Goal: Task Accomplishment & Management: Manage account settings

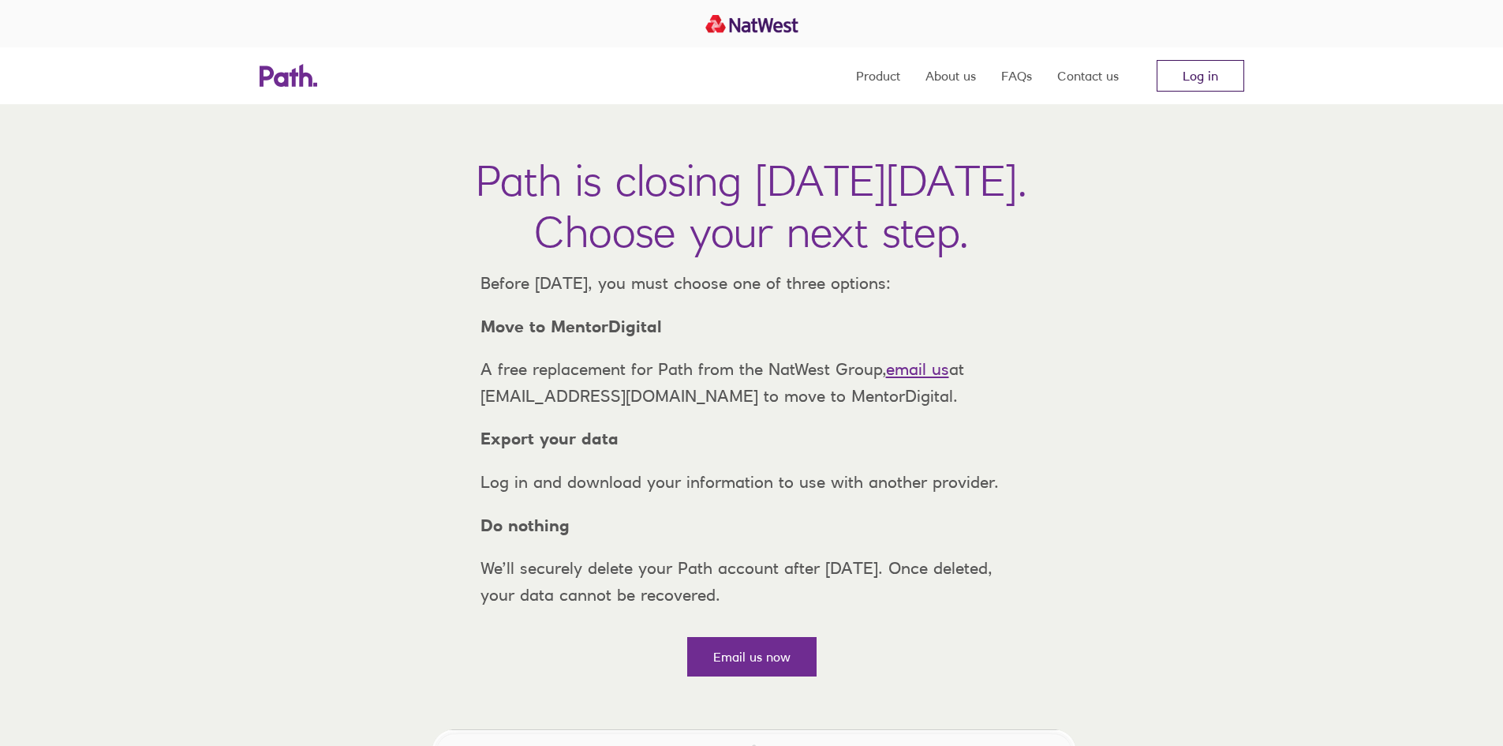
click at [1174, 80] on link "Log in" at bounding box center [1201, 76] width 88 height 32
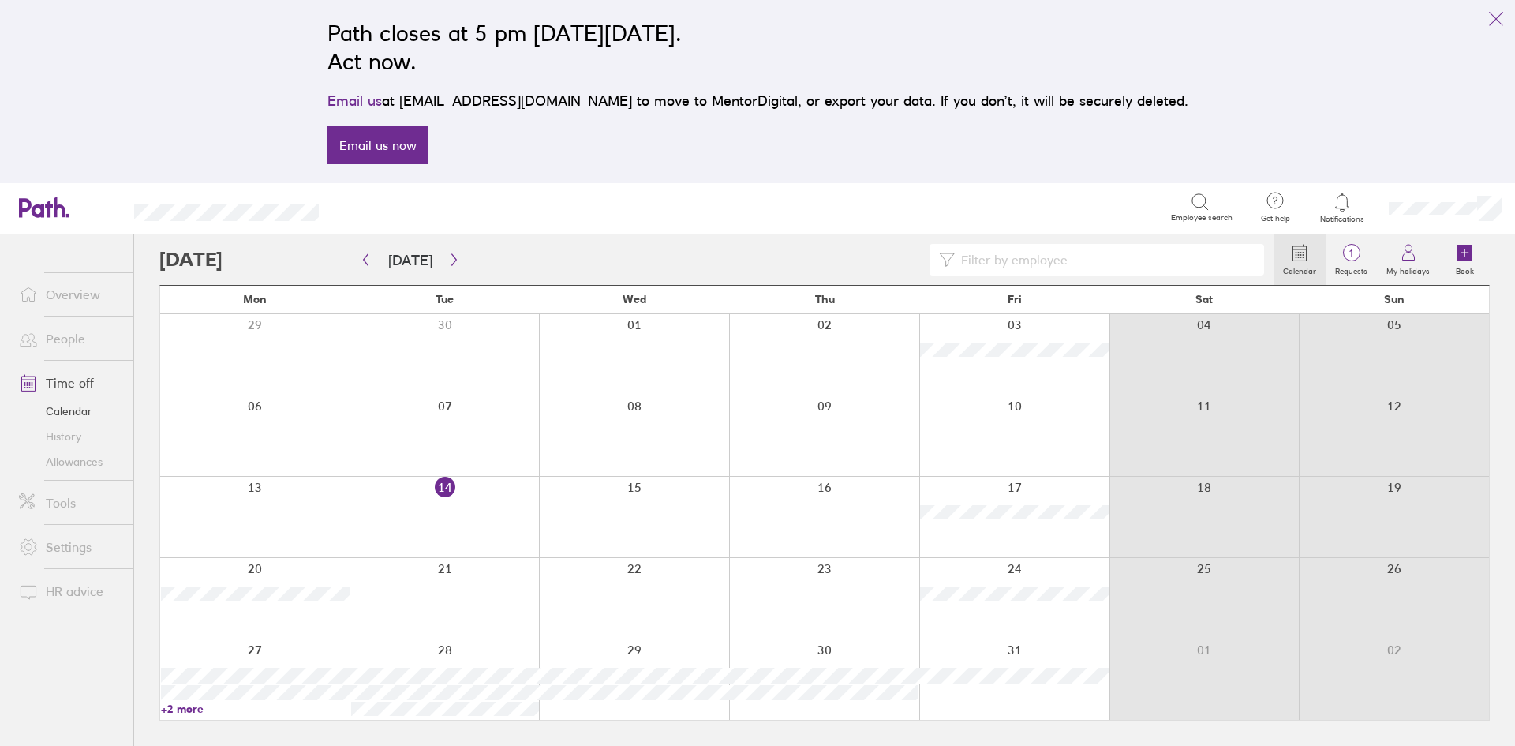
click at [193, 706] on link "+2 more" at bounding box center [255, 708] width 189 height 14
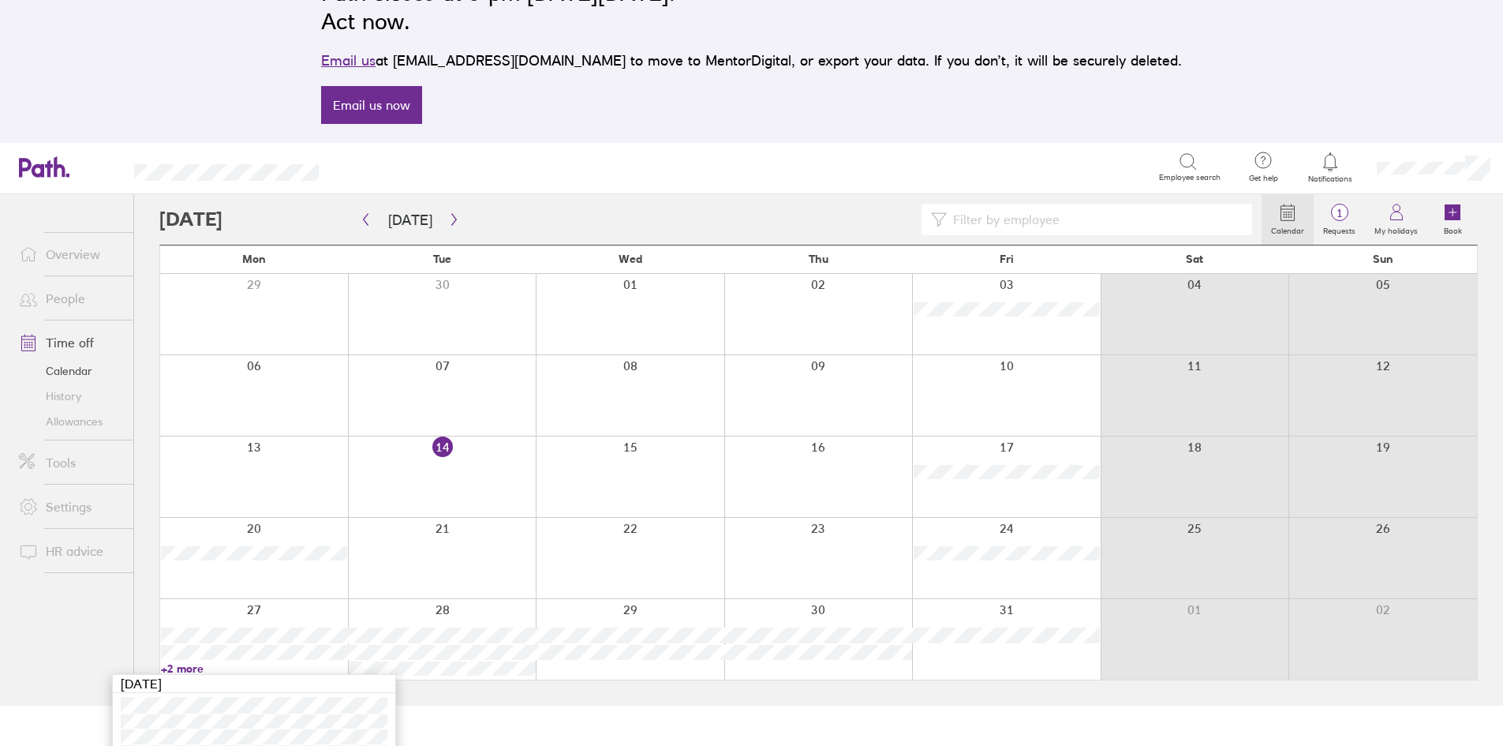
scroll to position [62, 0]
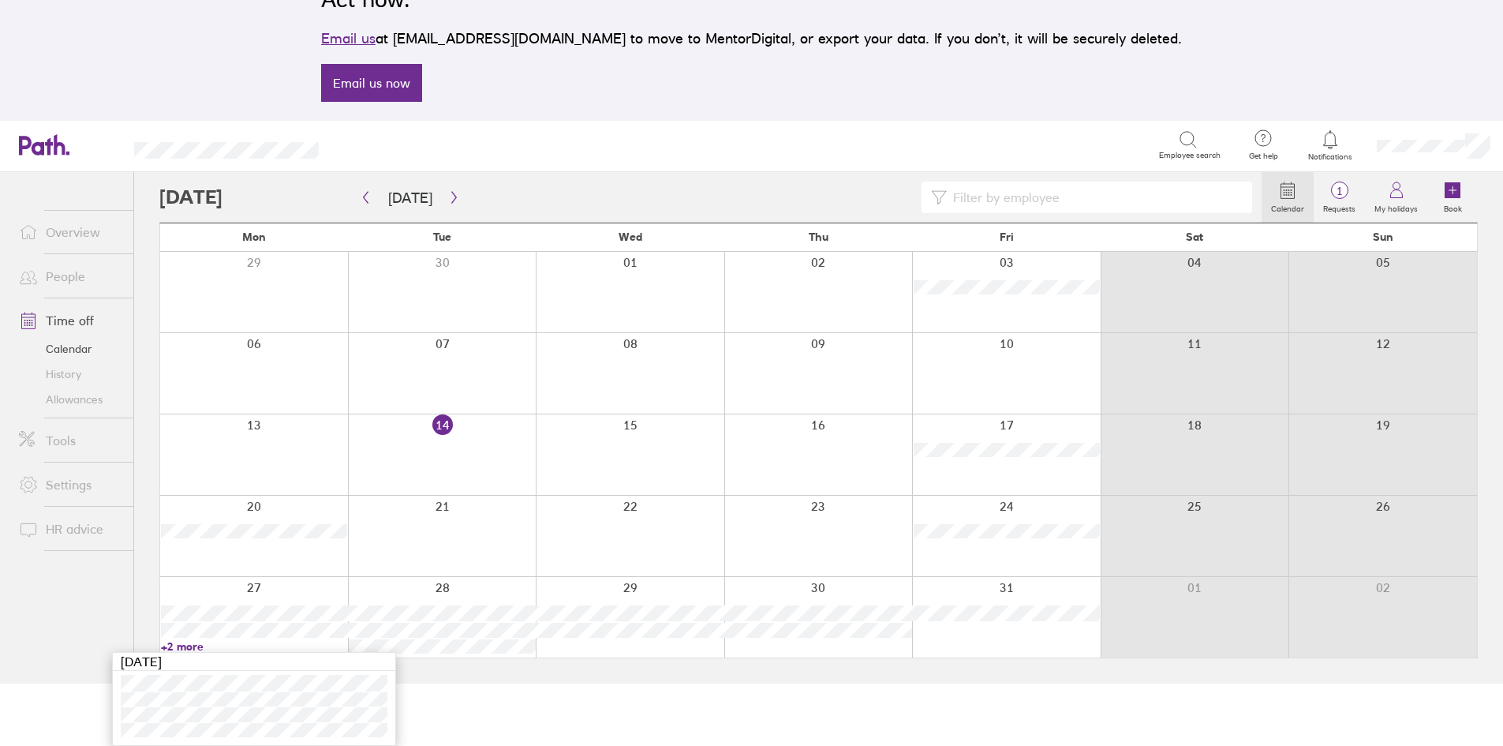
click at [991, 683] on html "Path closes at 5 pm on Thursday, 6 November 2025. Act now. Email us at support@…" at bounding box center [751, 311] width 1503 height 746
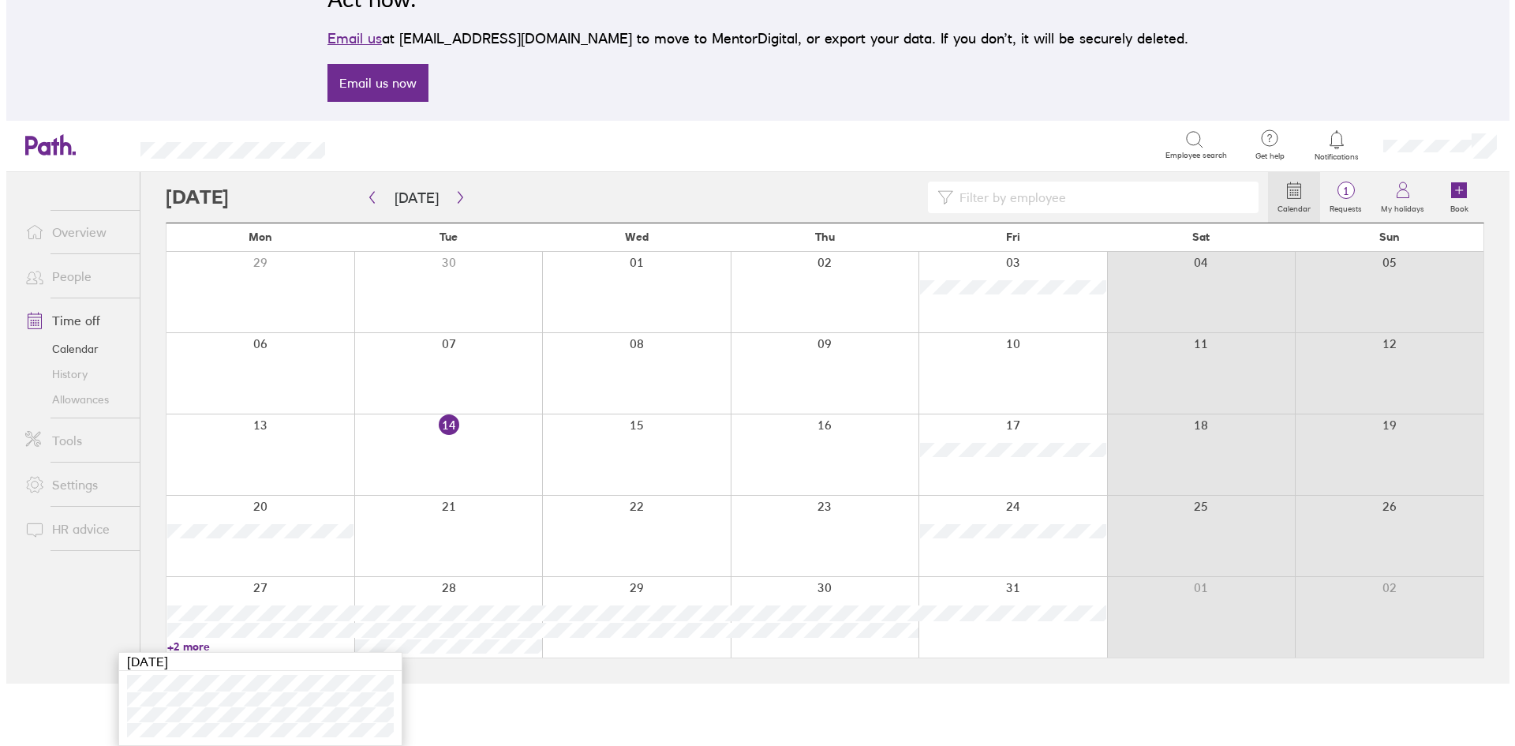
scroll to position [0, 0]
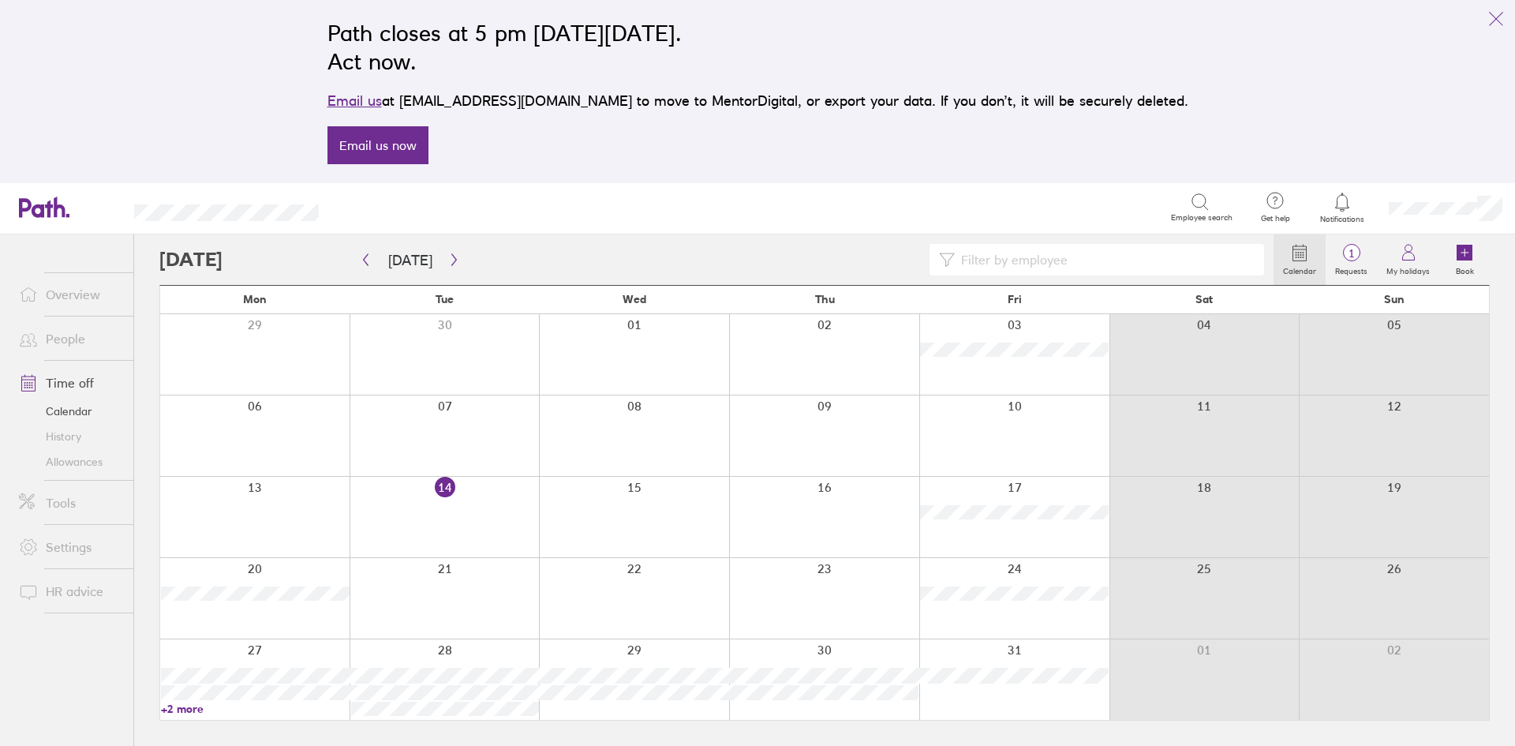
click at [465, 503] on div at bounding box center [445, 517] width 190 height 80
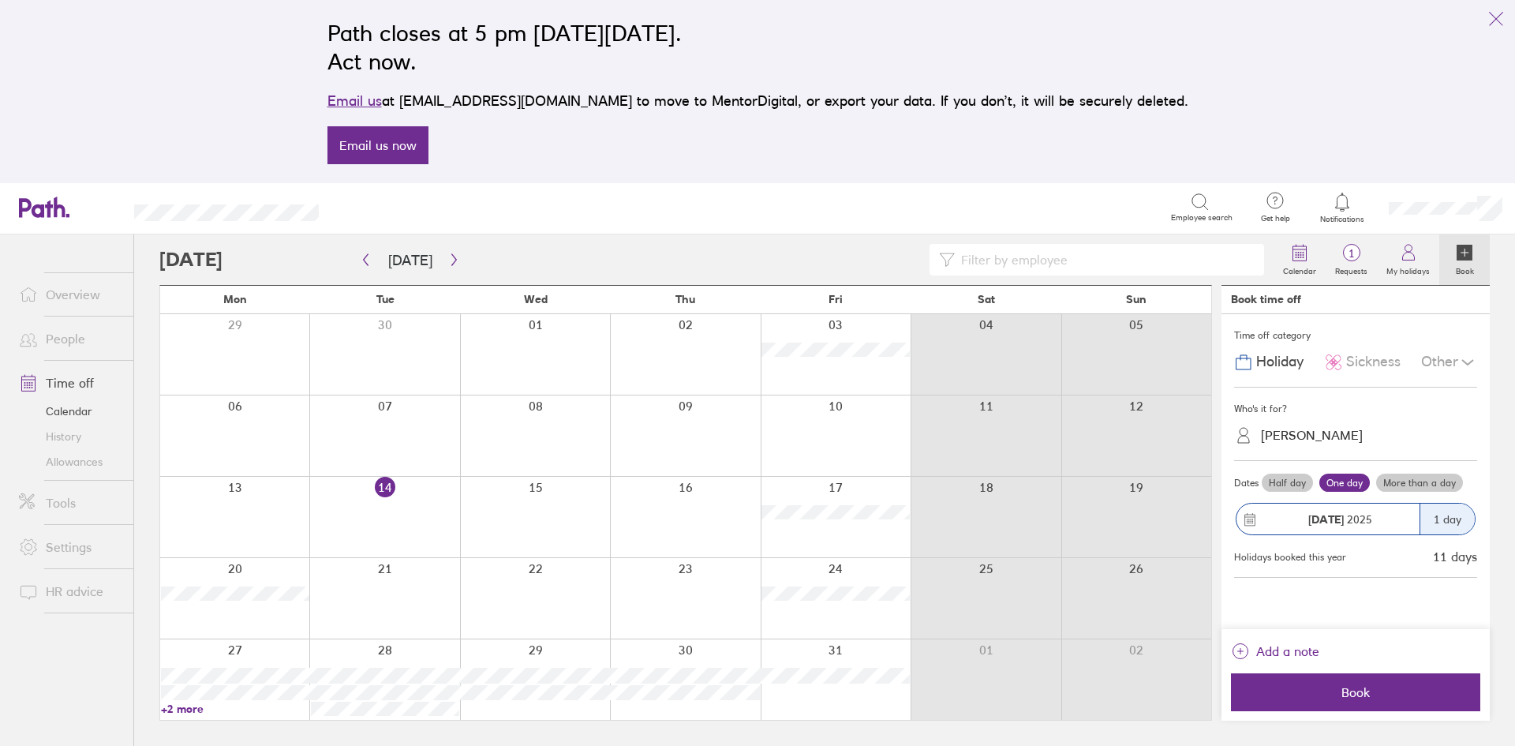
click at [1355, 426] on div "Lorna Bristow" at bounding box center [1365, 435] width 224 height 24
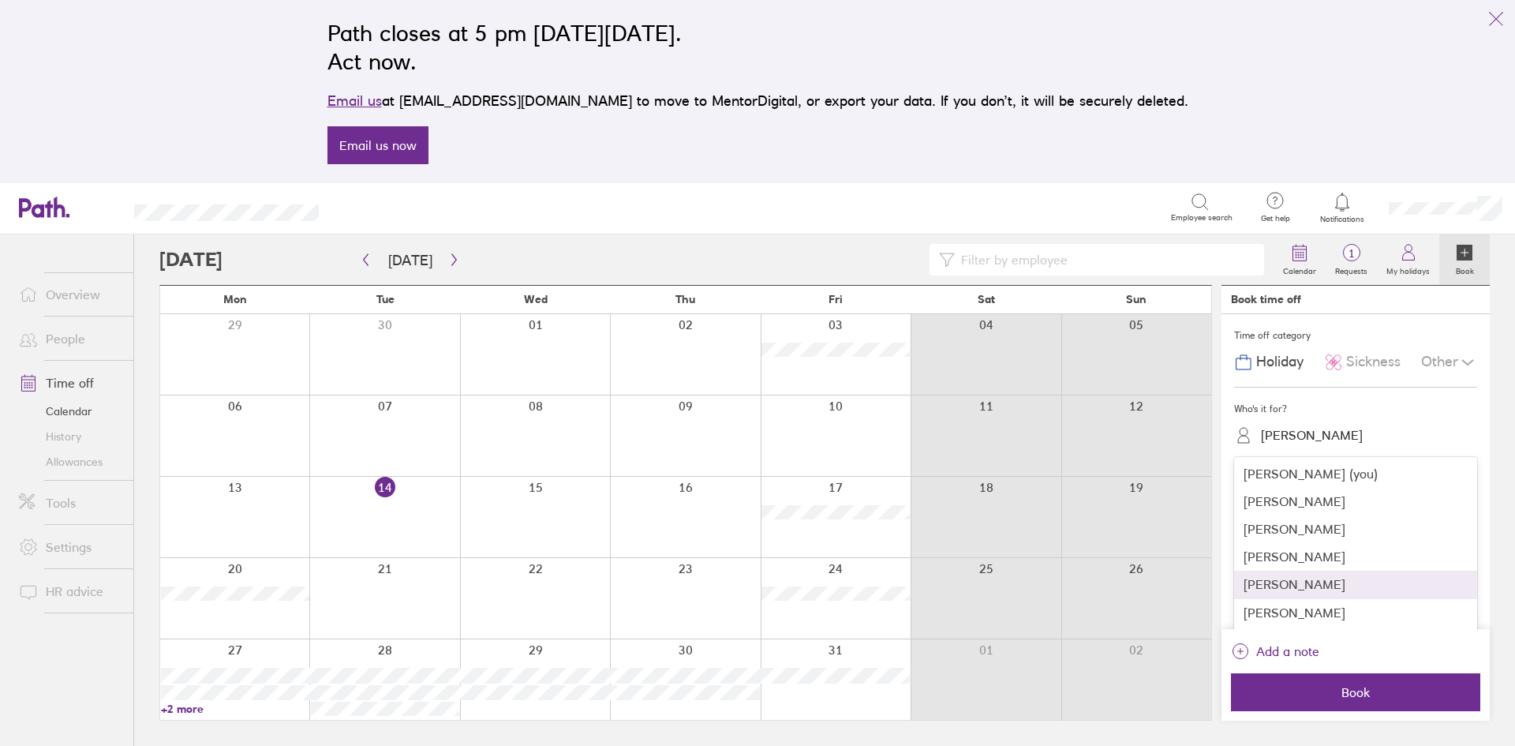
click at [1313, 583] on div "Luke Williams" at bounding box center [1355, 584] width 243 height 28
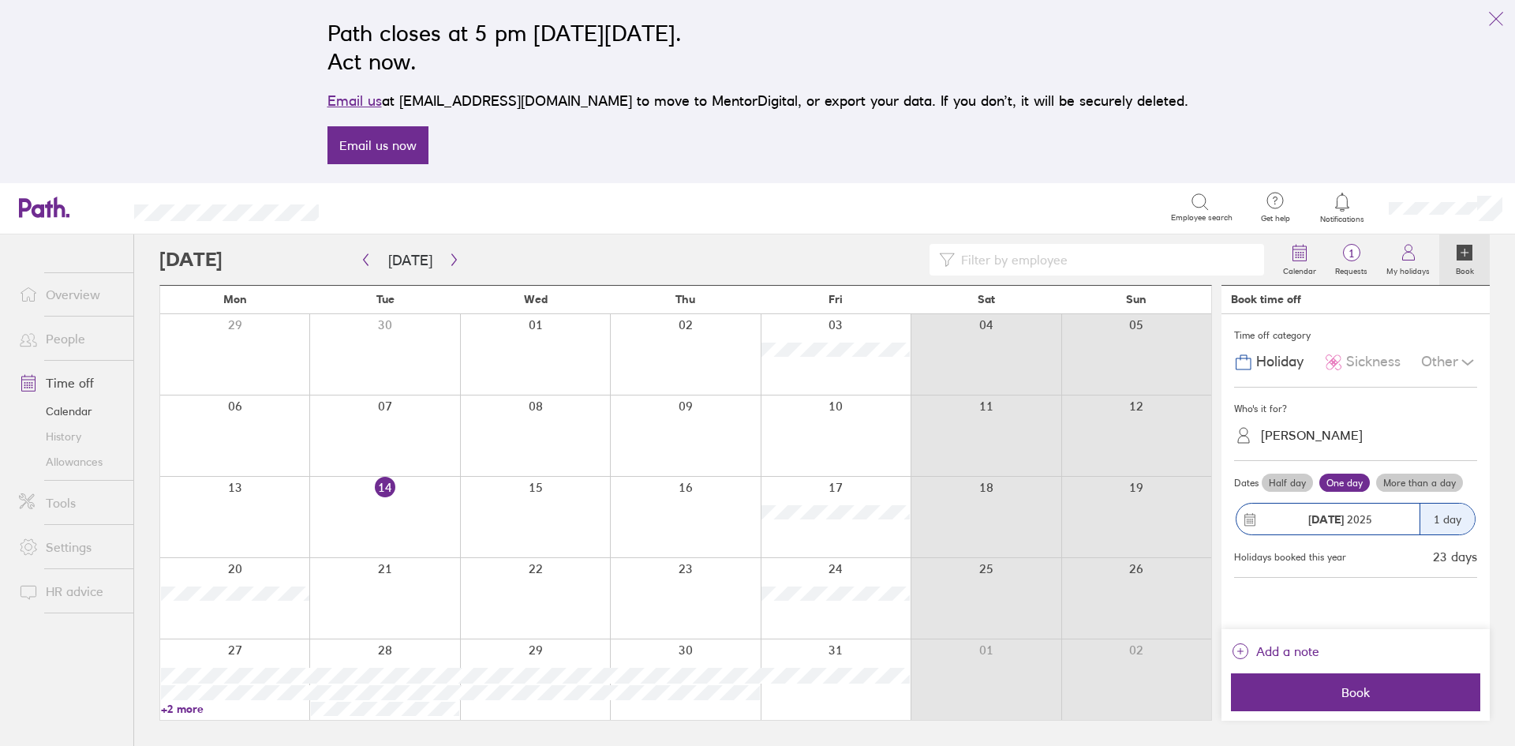
click at [1368, 356] on span "Sickness" at bounding box center [1373, 361] width 54 height 17
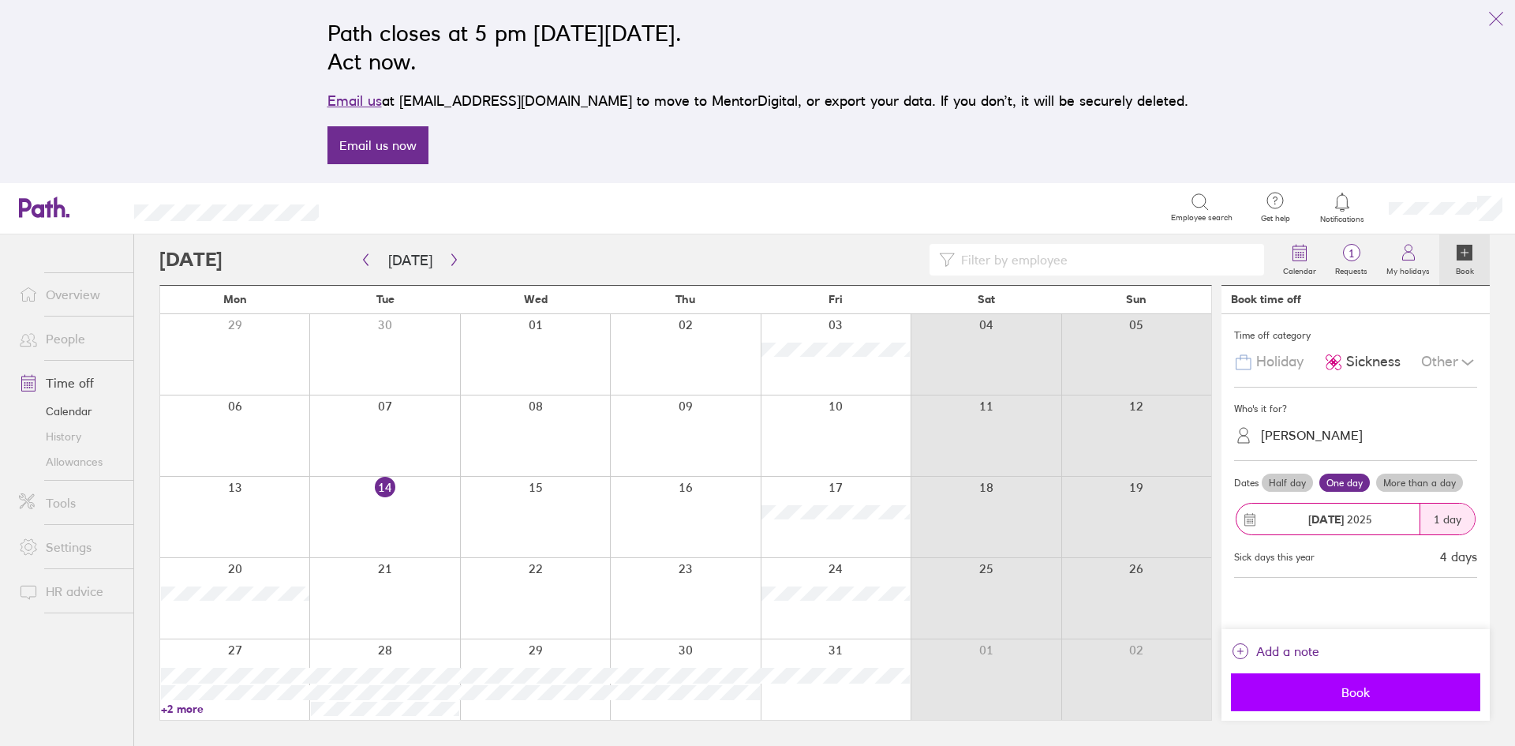
click at [1357, 690] on span "Book" at bounding box center [1355, 692] width 227 height 14
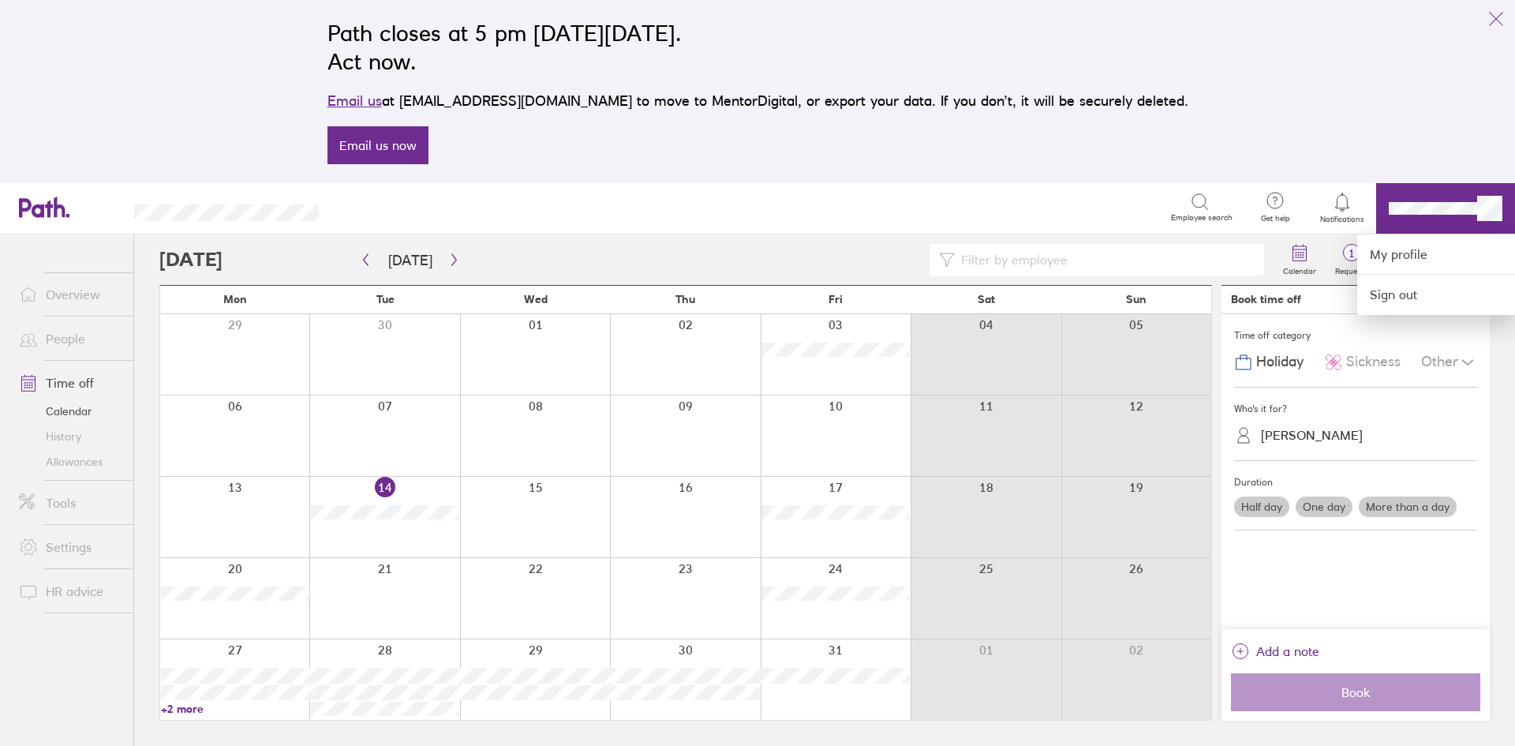
click at [367, 262] on div at bounding box center [757, 373] width 1515 height 746
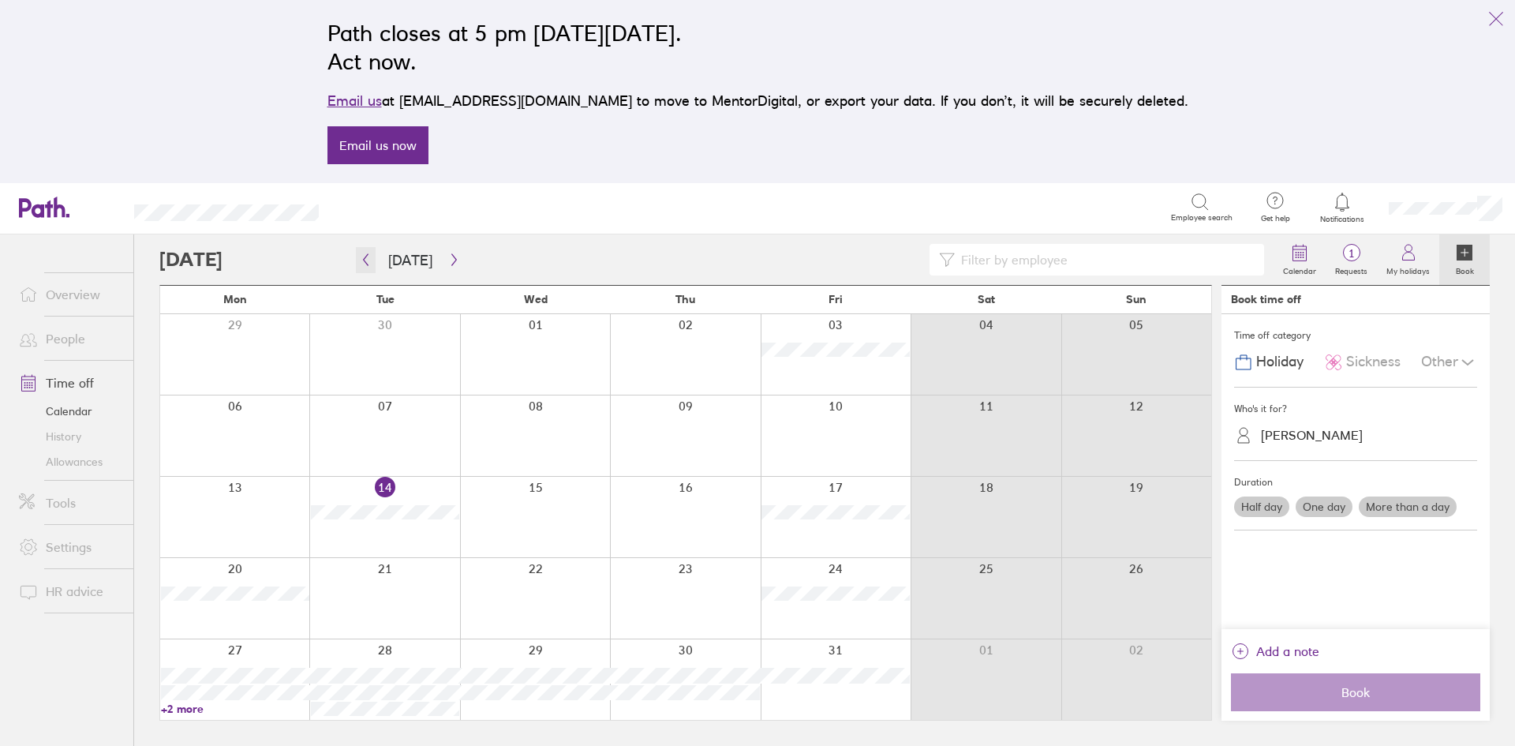
click at [367, 262] on icon "button" at bounding box center [366, 259] width 12 height 13
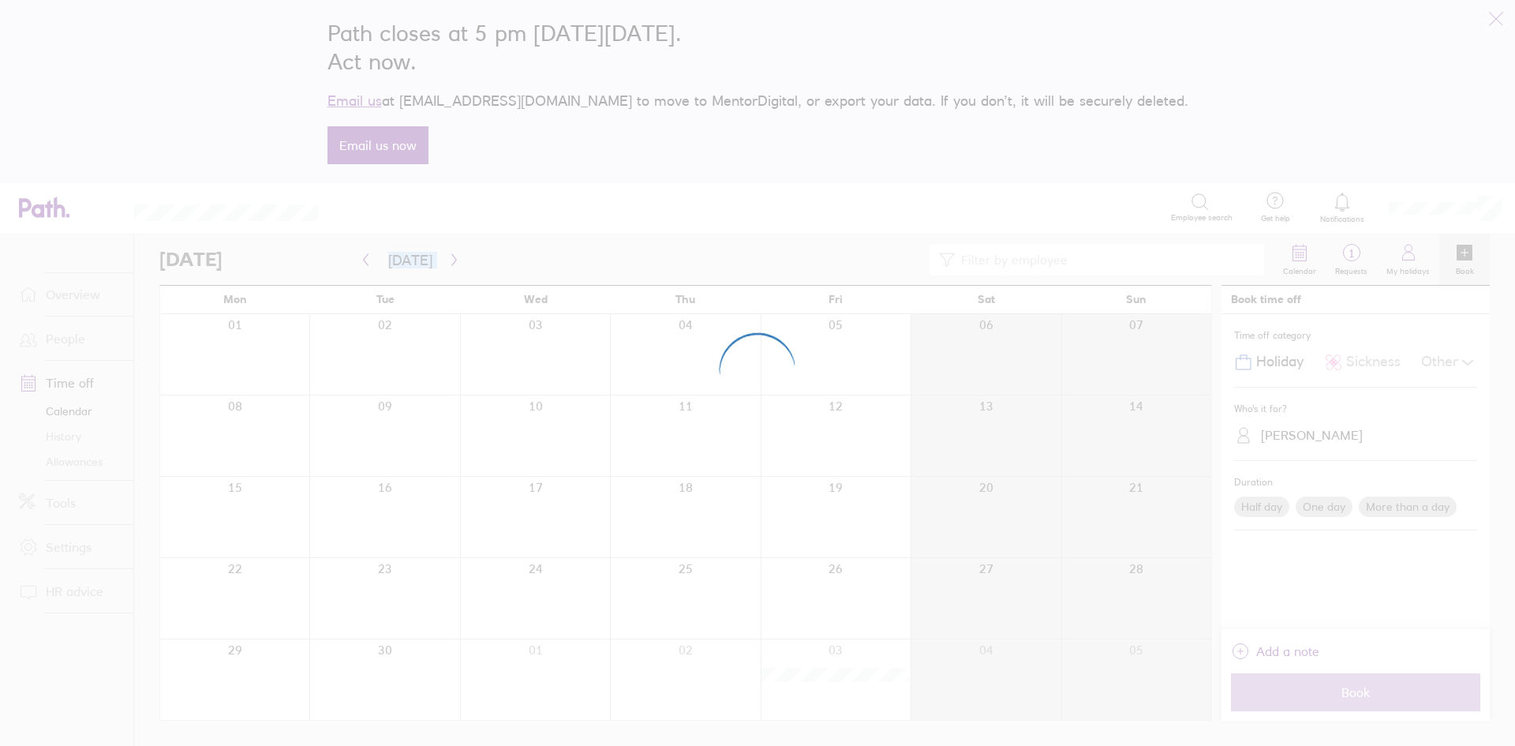
click at [367, 260] on div at bounding box center [757, 373] width 1515 height 746
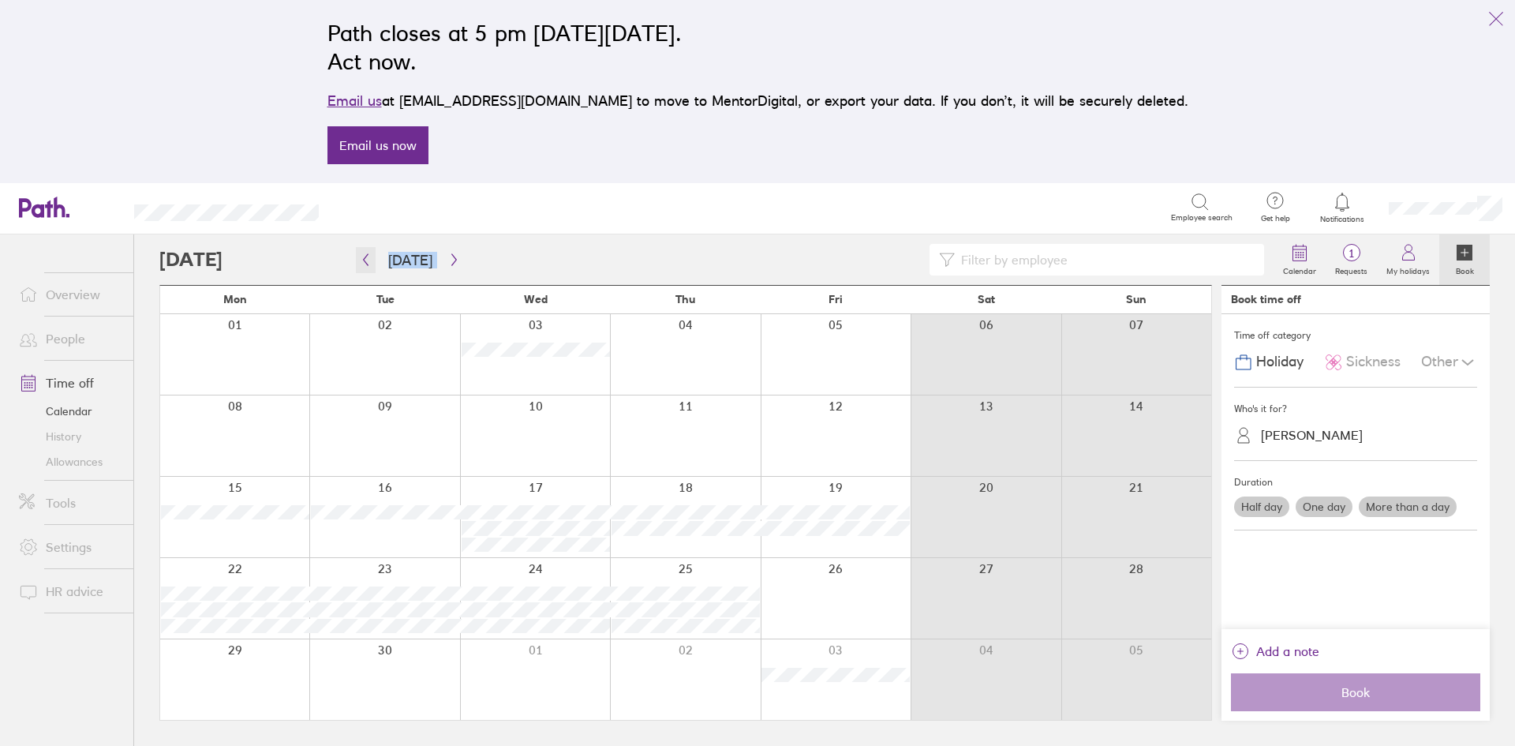
click at [369, 258] on icon "button" at bounding box center [366, 259] width 12 height 13
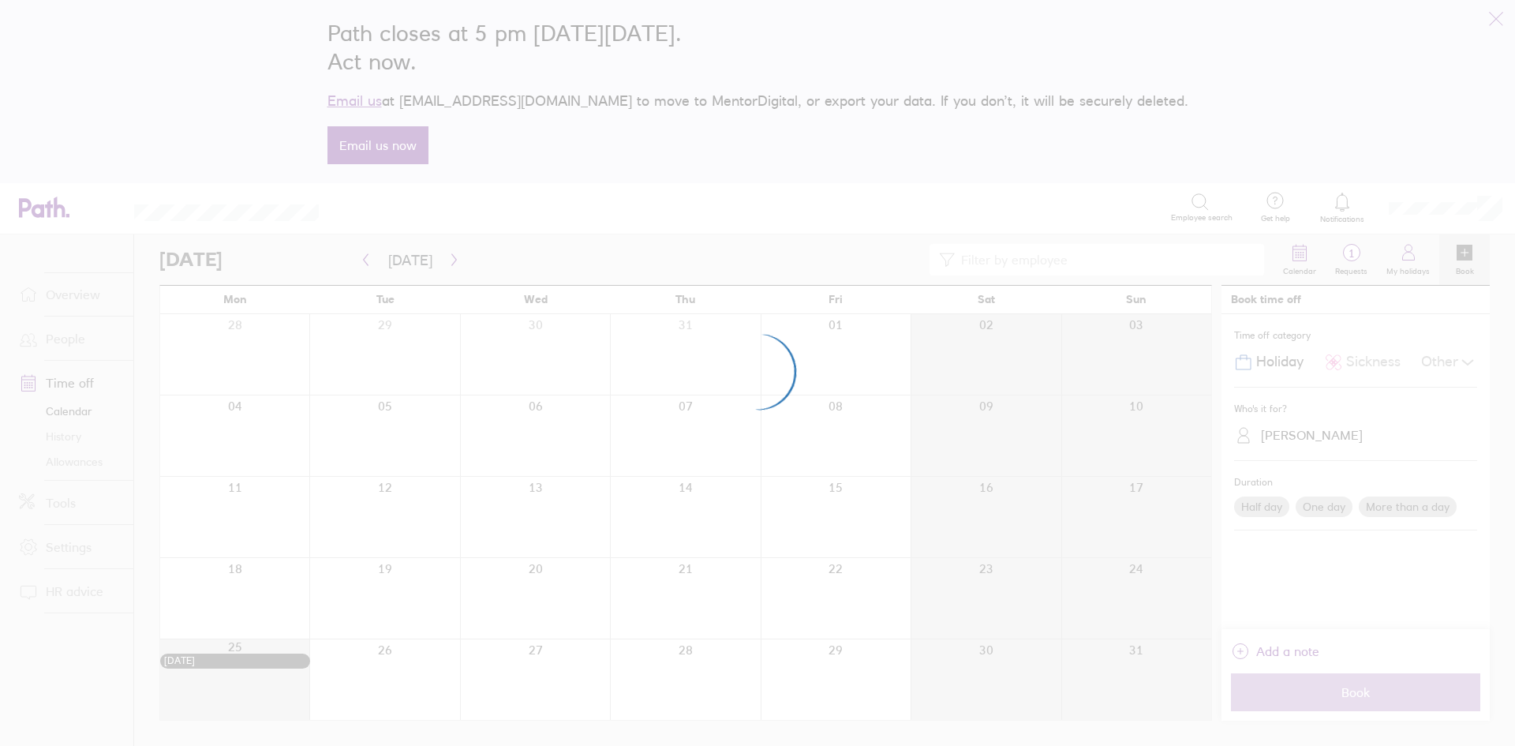
click at [369, 258] on div at bounding box center [757, 373] width 1515 height 746
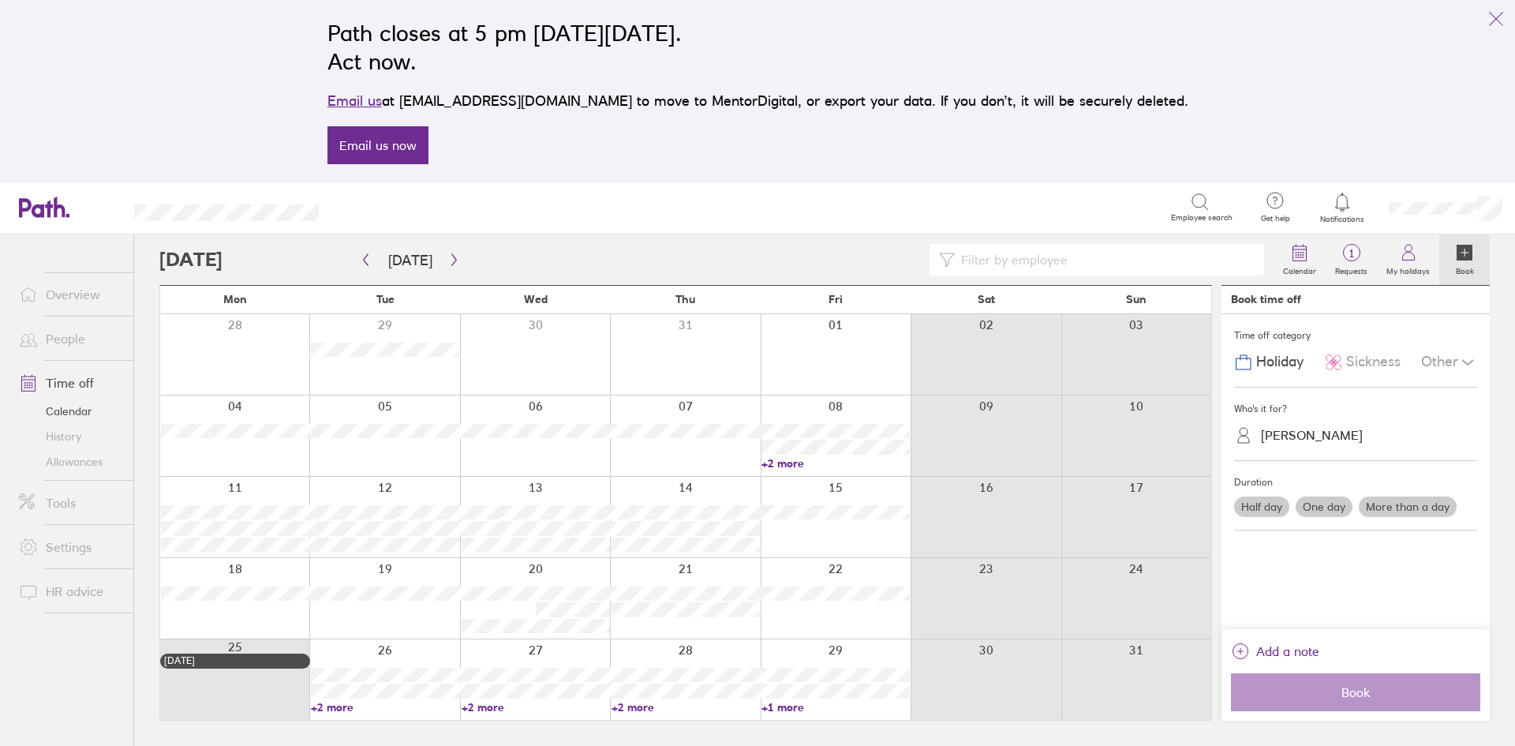
click at [52, 443] on link "History" at bounding box center [69, 436] width 127 height 25
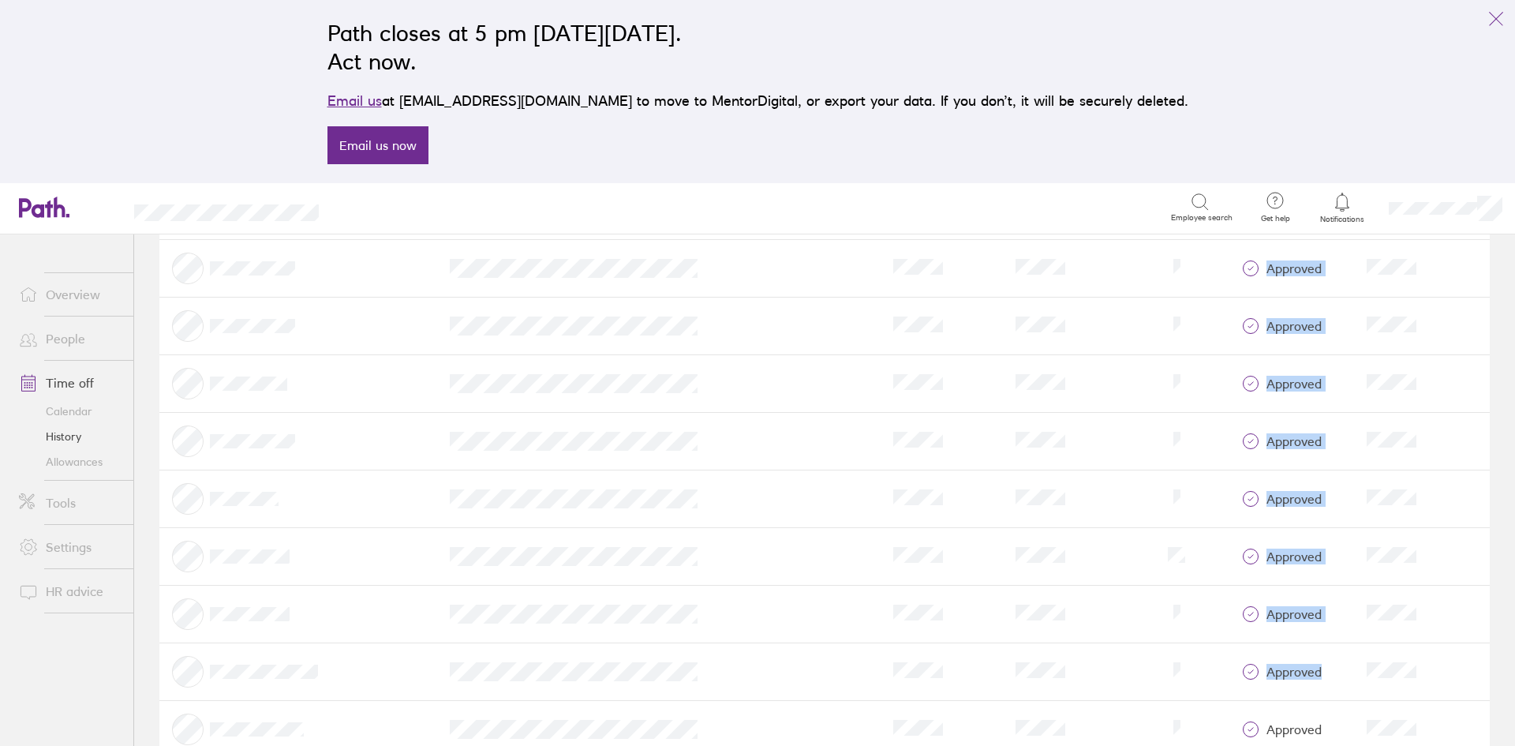
scroll to position [4929, 0]
drag, startPoint x: 141, startPoint y: 346, endPoint x: 1387, endPoint y: 624, distance: 1276.4
copy table "Requested by Category From To Duration (days) Status Requested on Category From…"
click at [428, 294] on td at bounding box center [298, 268] width 278 height 58
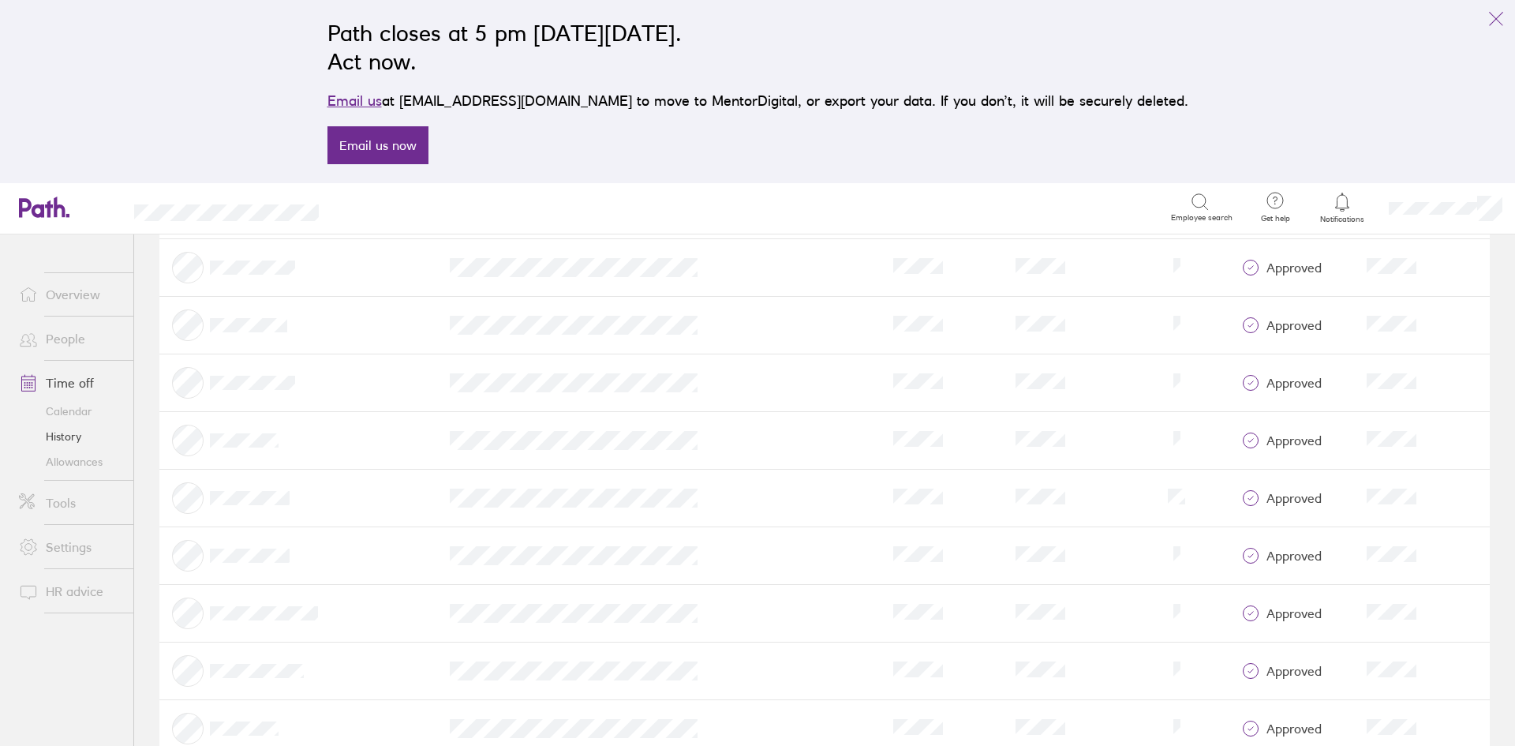
click at [77, 338] on link "People" at bounding box center [69, 339] width 127 height 32
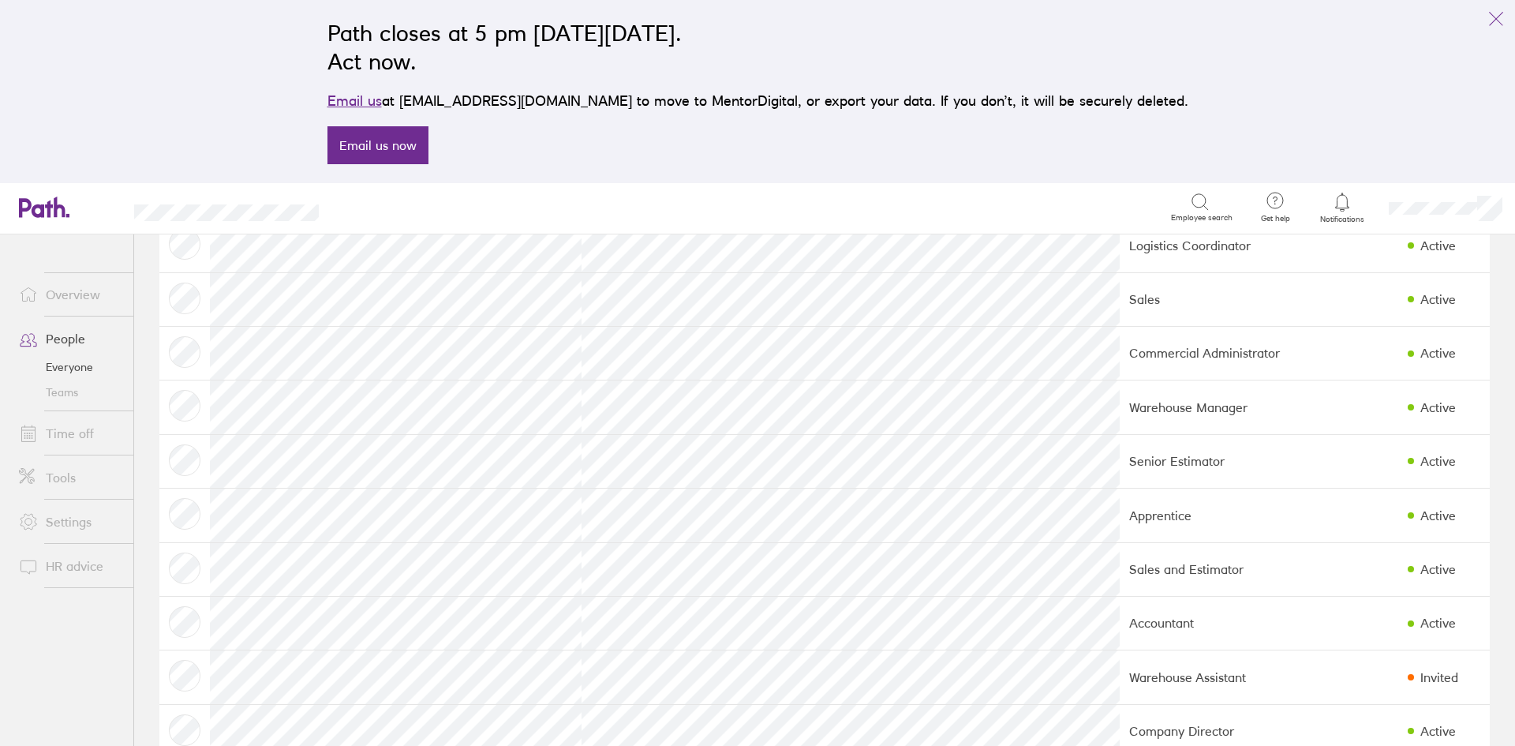
scroll to position [196, 0]
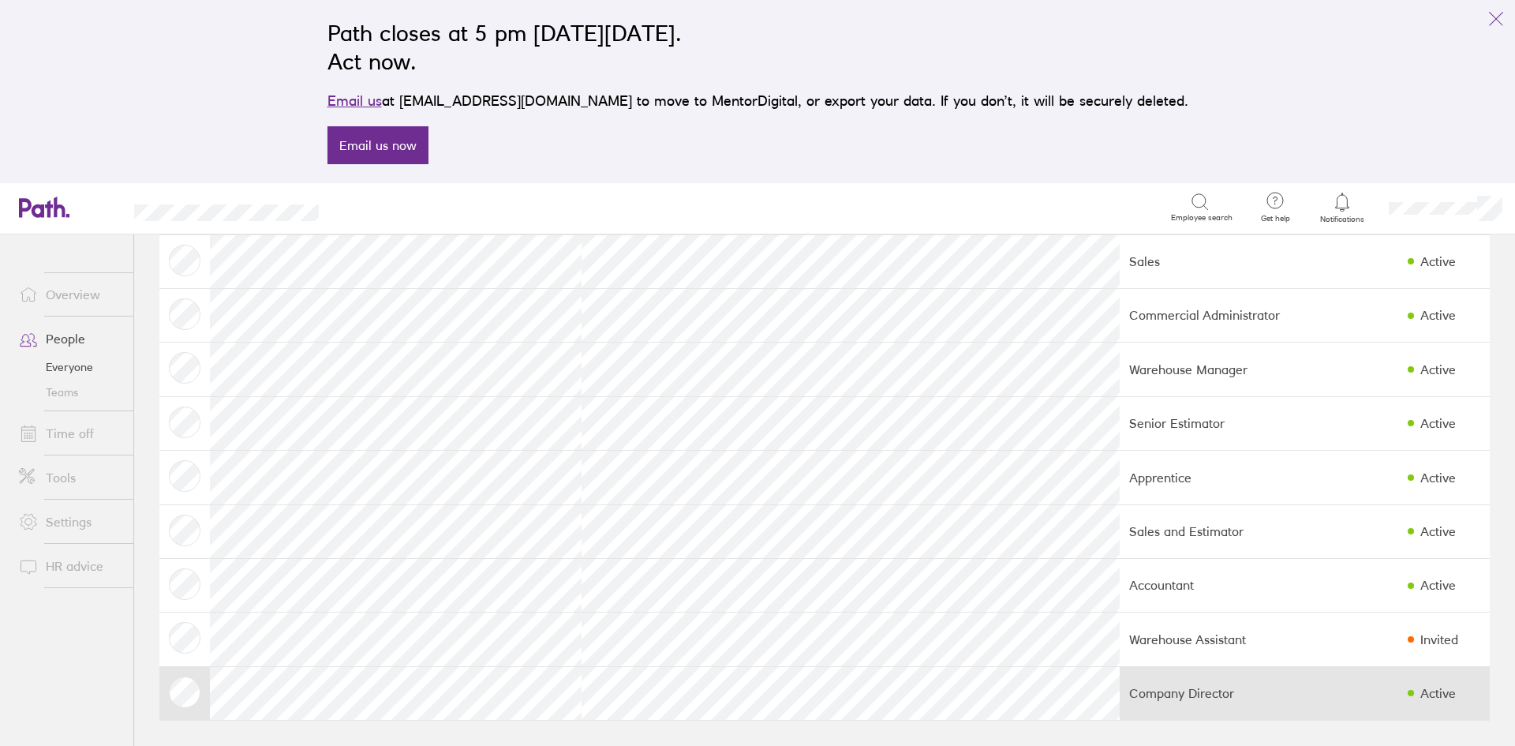
click at [1120, 689] on td "Company Director" at bounding box center [1231, 693] width 223 height 54
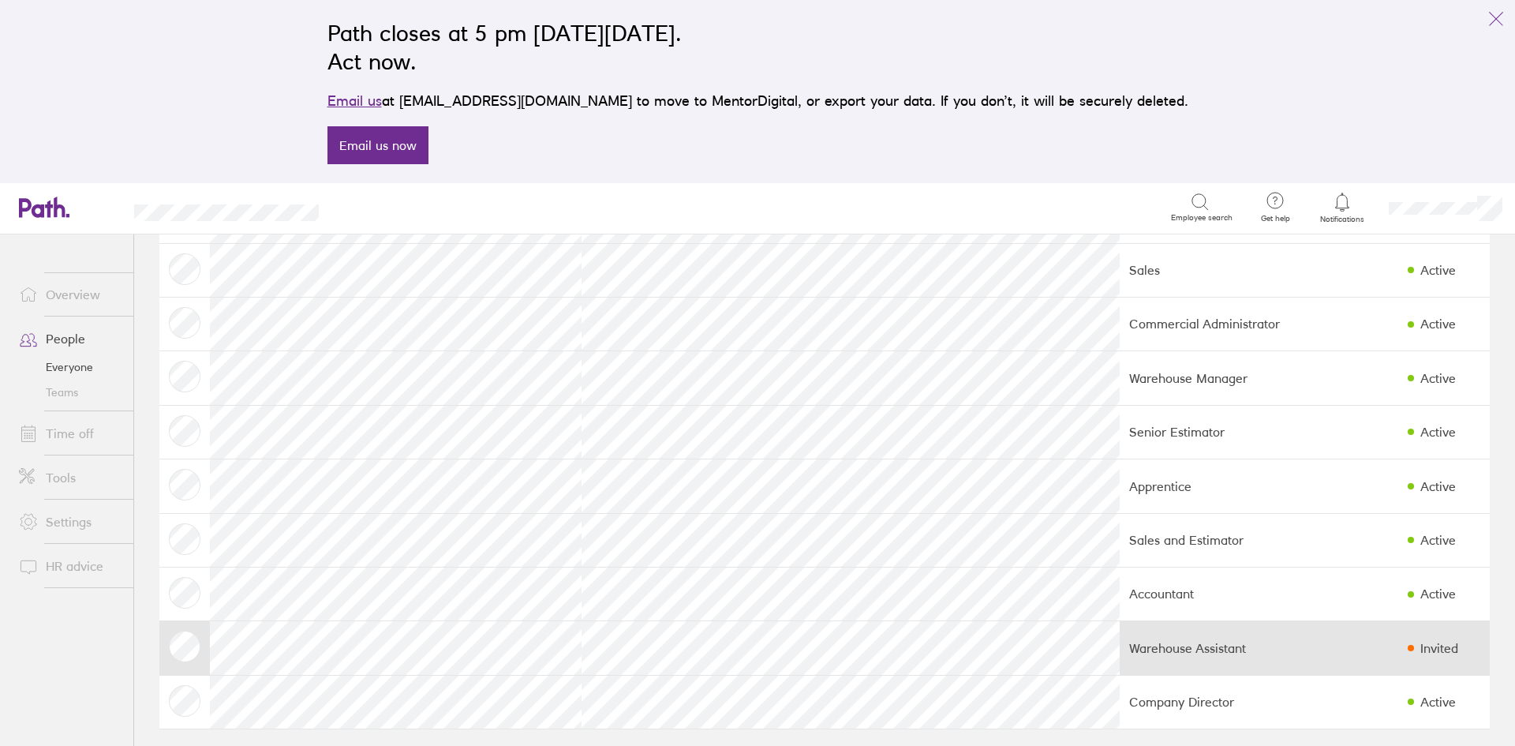
scroll to position [196, 0]
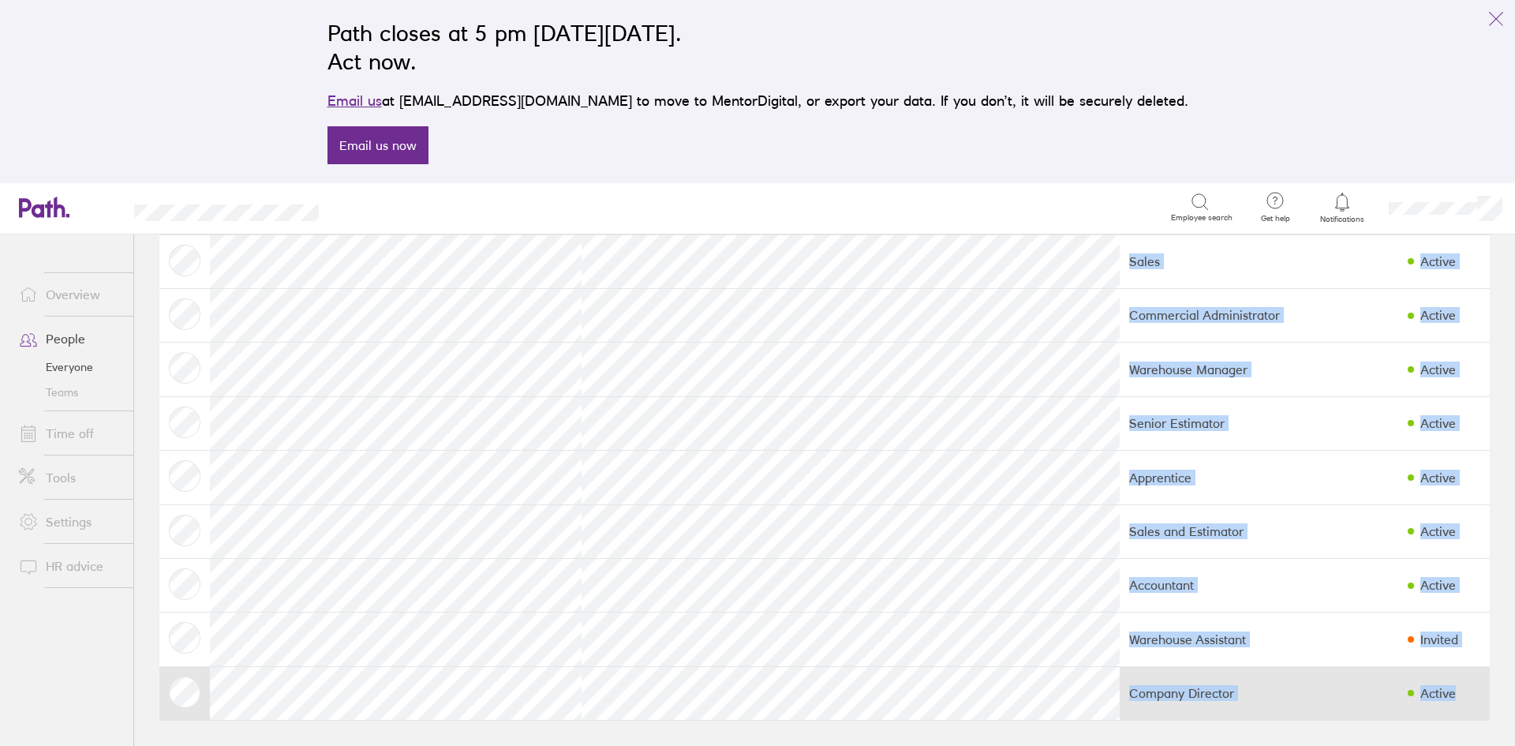
drag, startPoint x: 151, startPoint y: 328, endPoint x: 1424, endPoint y: 684, distance: 1322.2
click at [1426, 550] on div "People Employees: 11 Invite Import CSV Add people Full name Email address Job t…" at bounding box center [824, 294] width 1381 height 511
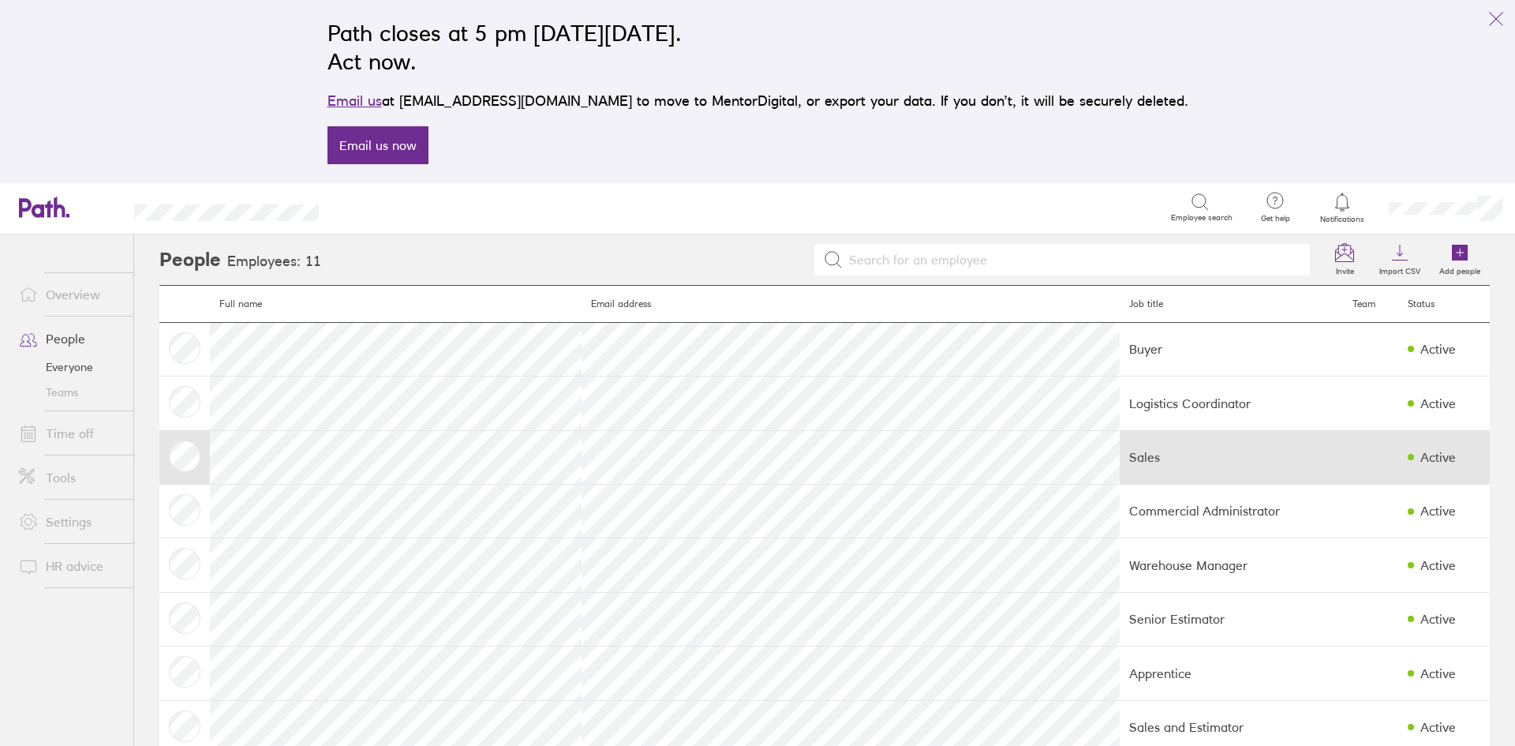
click at [188, 462] on td at bounding box center [184, 457] width 50 height 54
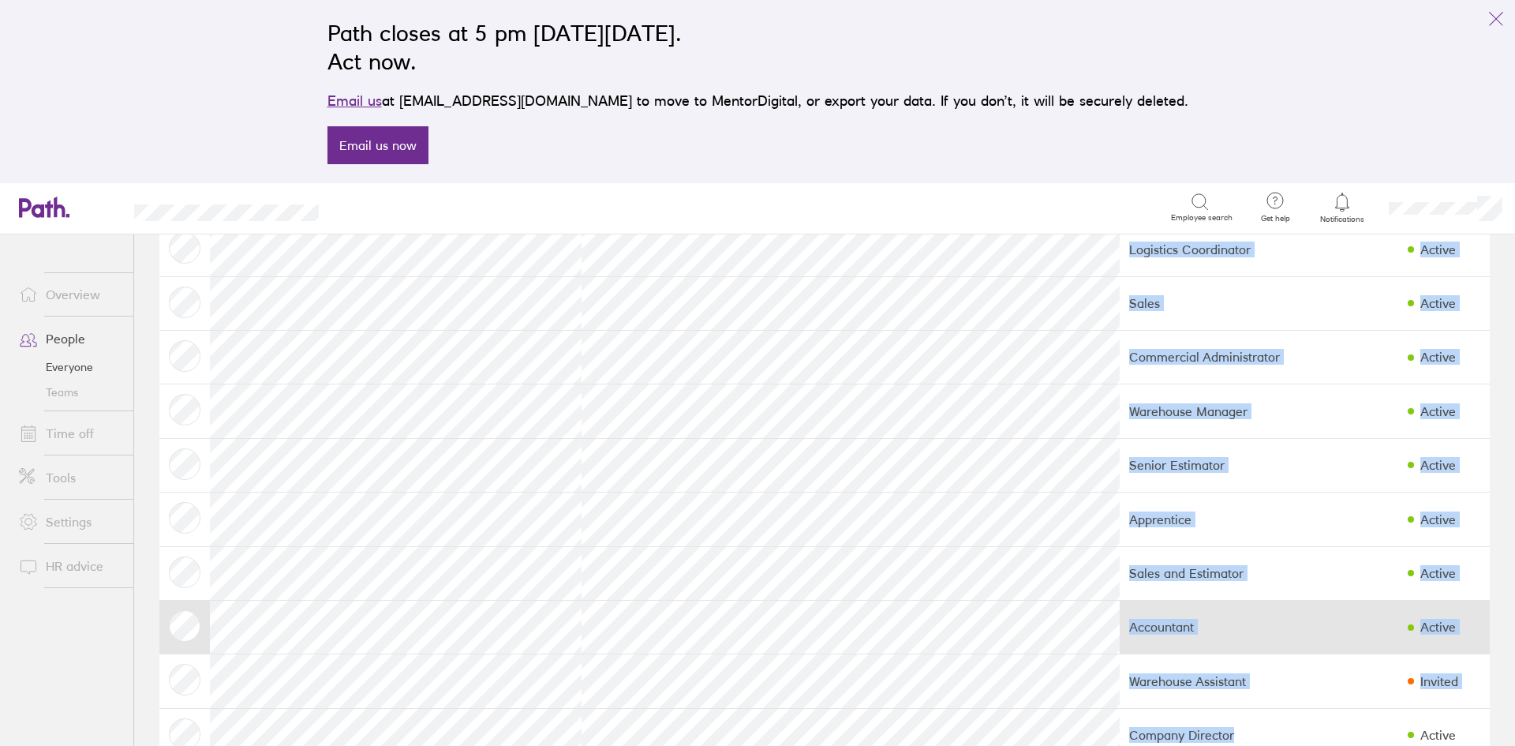
scroll to position [196, 0]
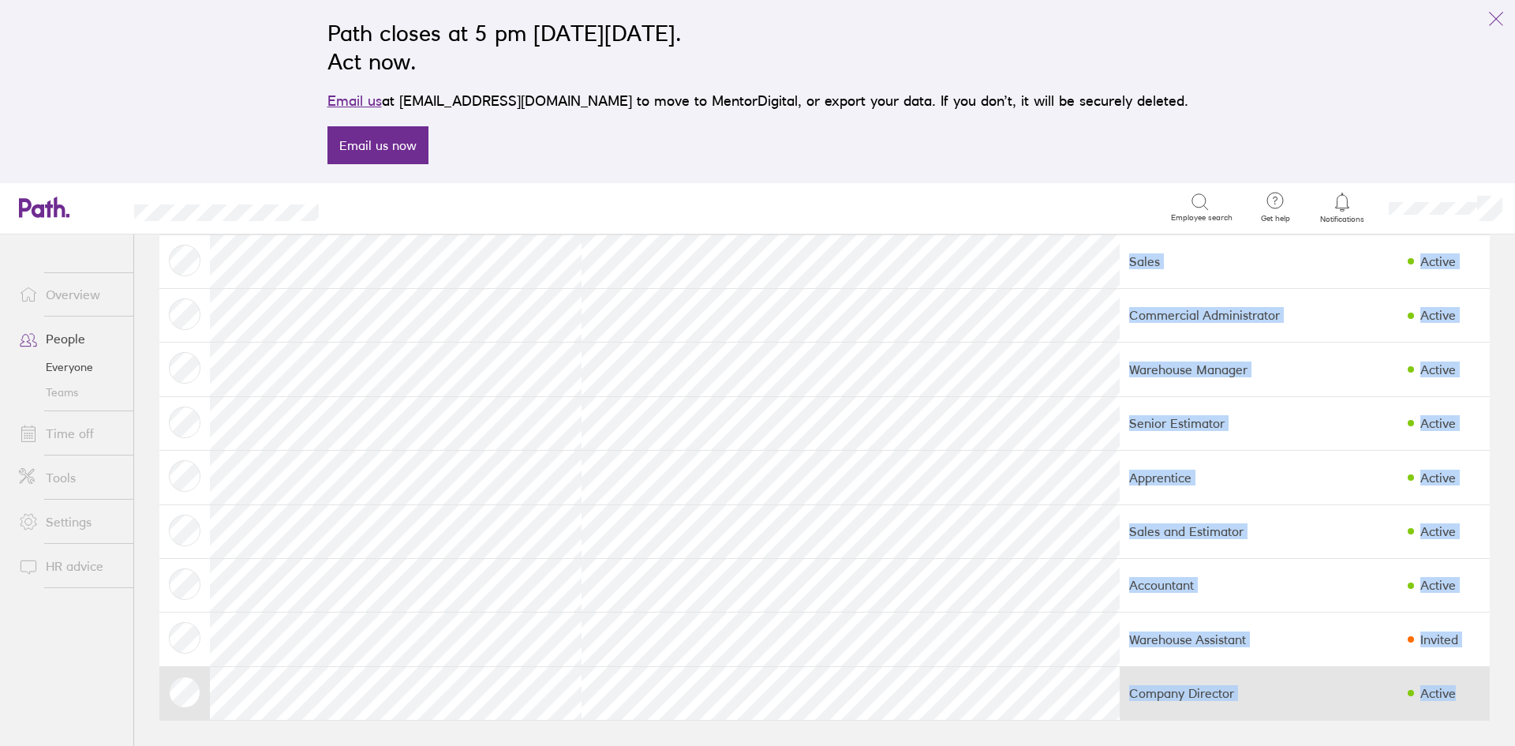
drag, startPoint x: 161, startPoint y: 330, endPoint x: 1418, endPoint y: 690, distance: 1307.5
click at [1419, 692] on tbody "Buyer Active Logistics Coordinator Active Sales Active Commercial Administrator…" at bounding box center [824, 422] width 1330 height 593
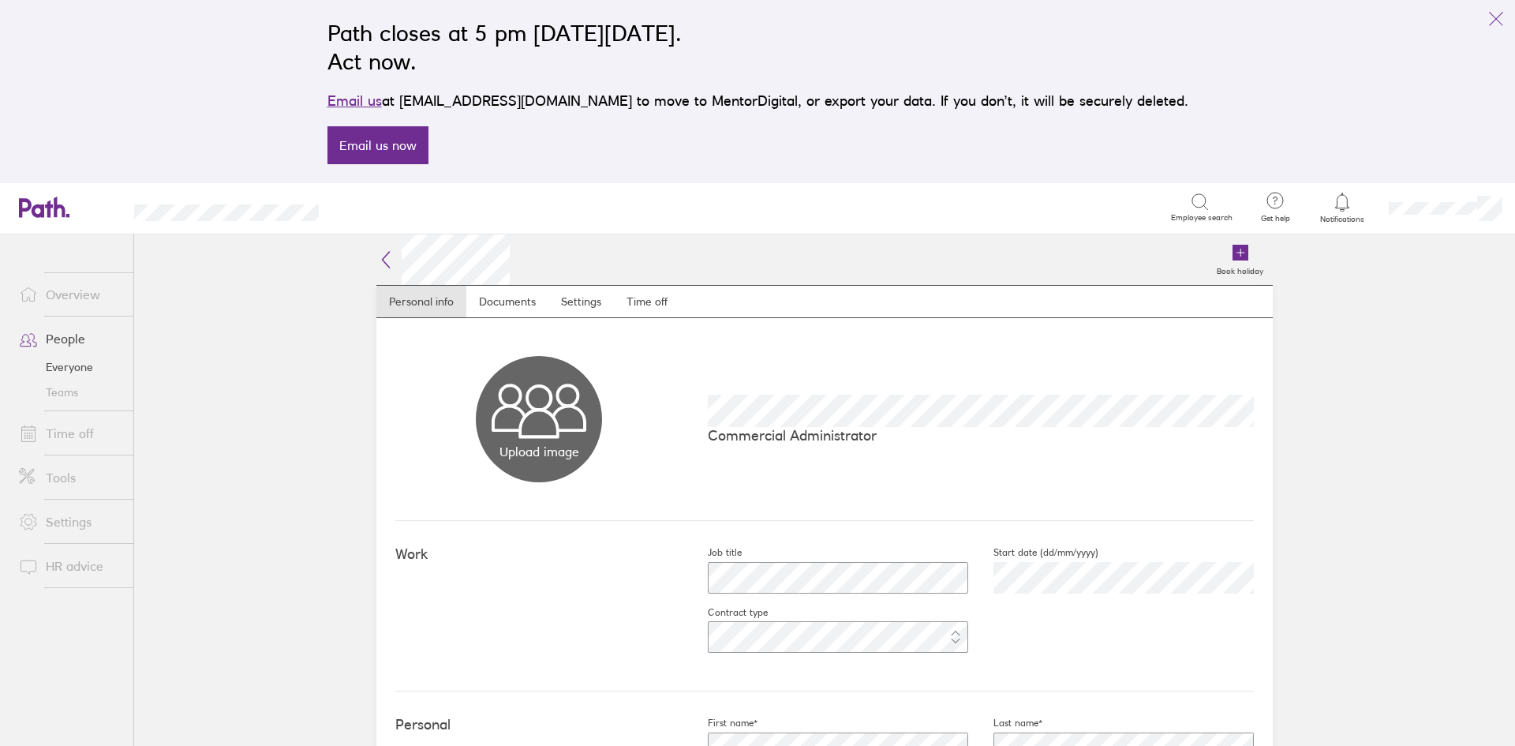
click at [65, 432] on link "Time off" at bounding box center [69, 433] width 127 height 32
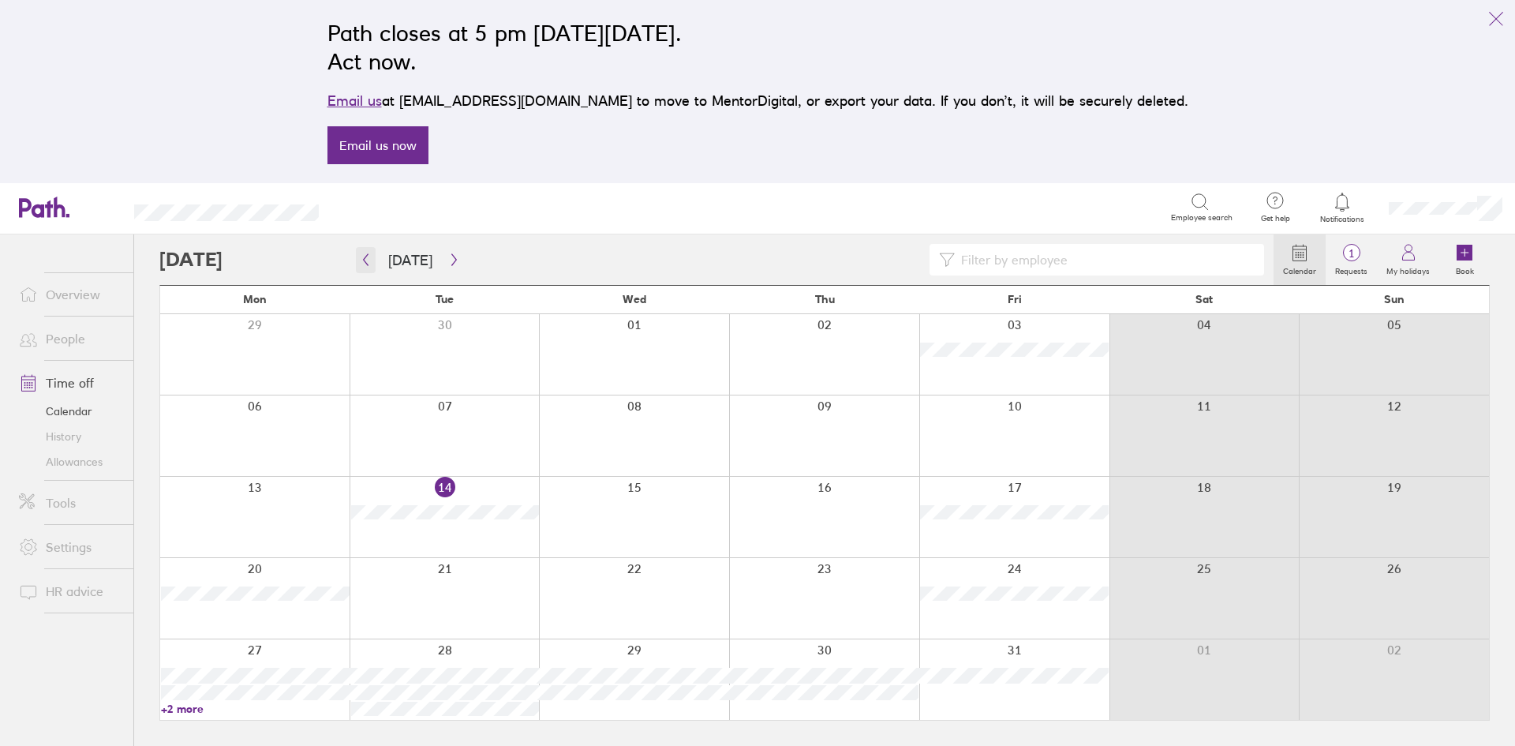
click at [365, 259] on icon "button" at bounding box center [366, 259] width 12 height 13
click at [365, 259] on icon "button" at bounding box center [366, 260] width 5 height 12
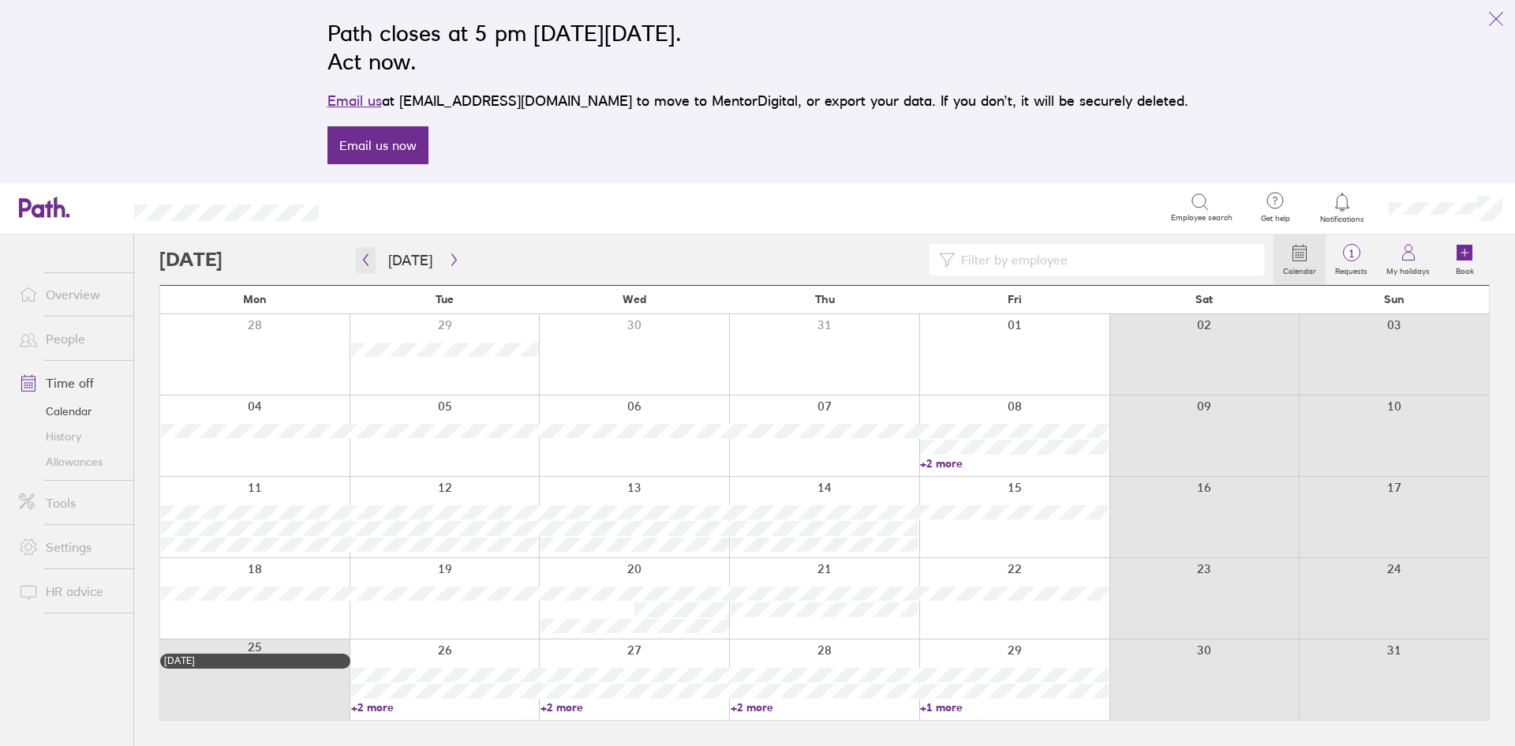
click at [365, 259] on icon "button" at bounding box center [366, 260] width 5 height 12
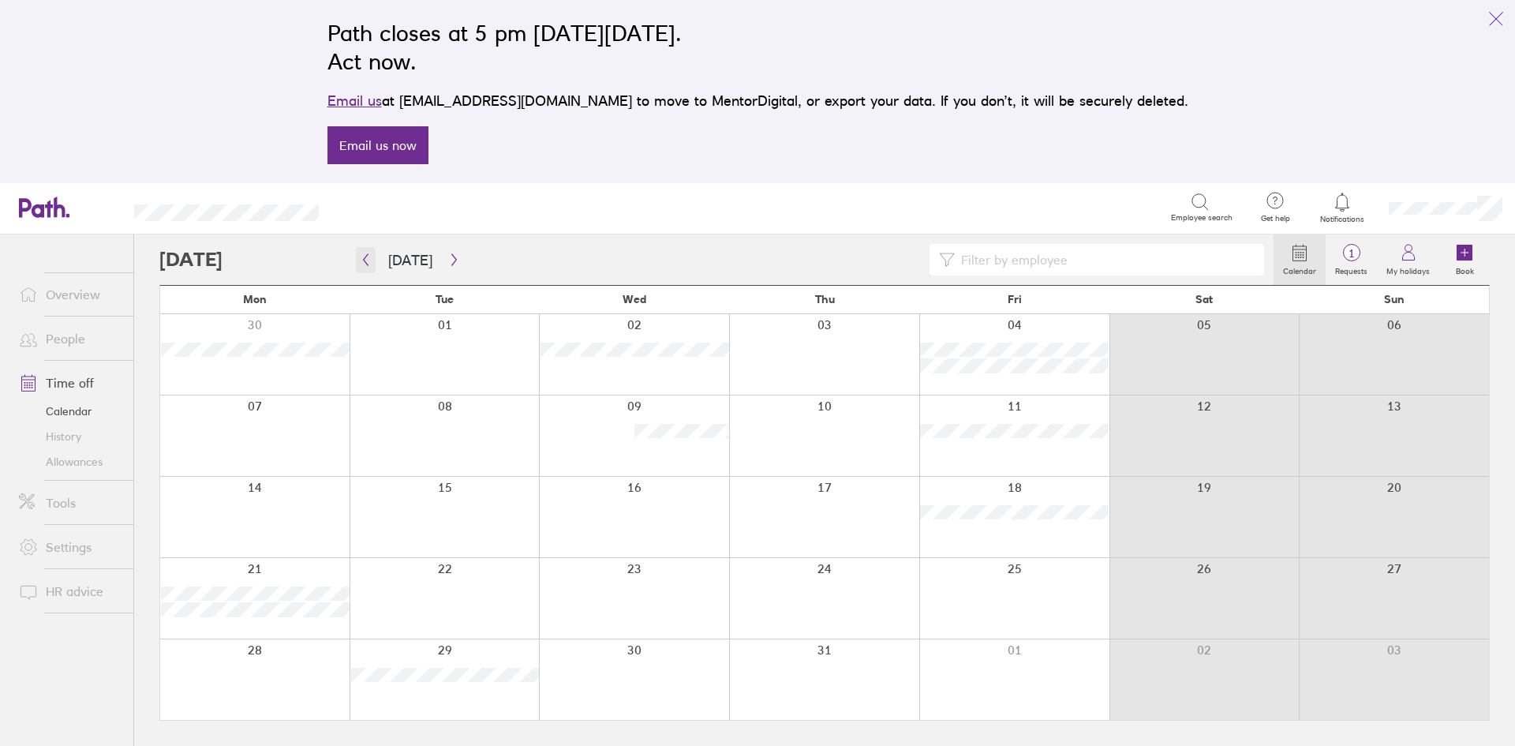
click at [368, 253] on icon "button" at bounding box center [366, 259] width 12 height 13
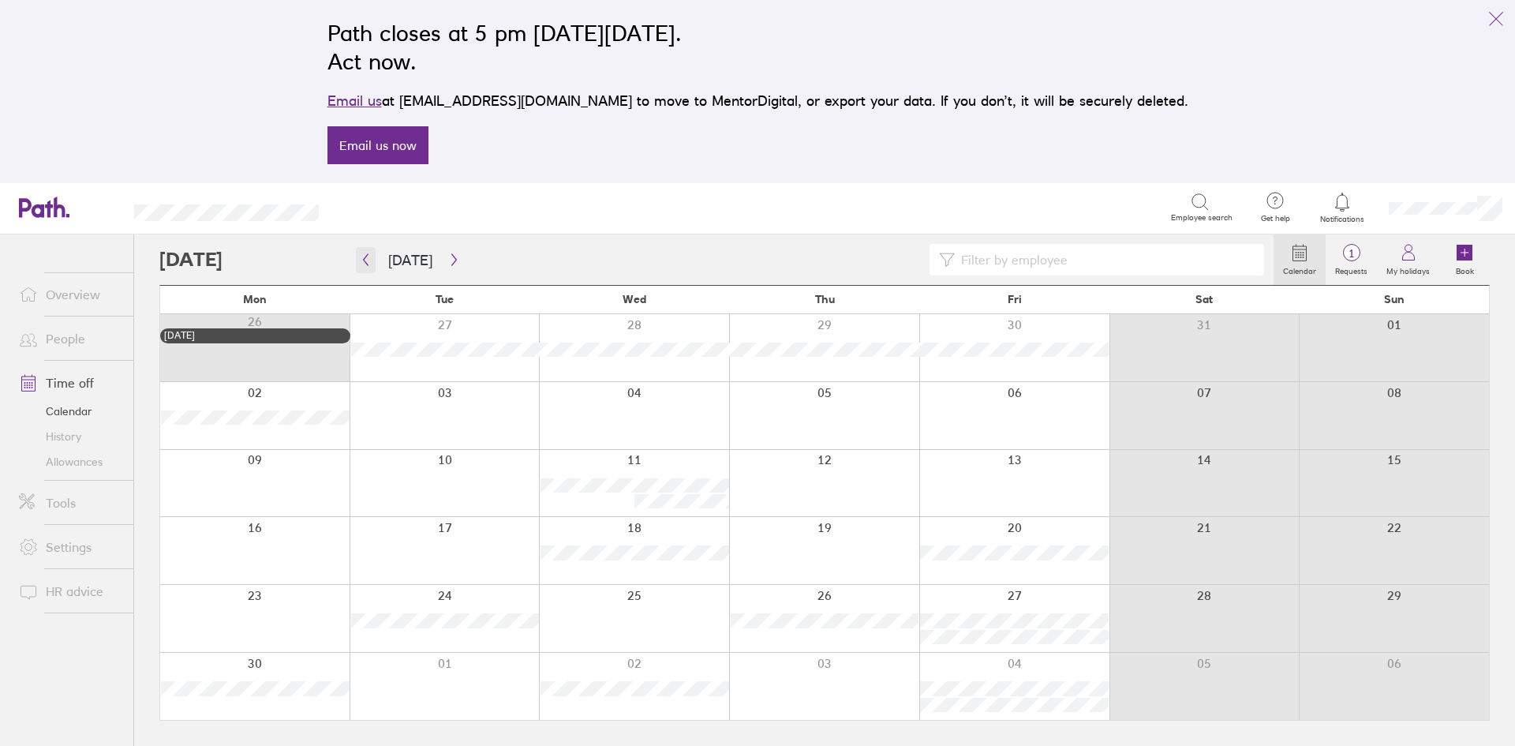
click at [365, 260] on icon "button" at bounding box center [366, 259] width 12 height 13
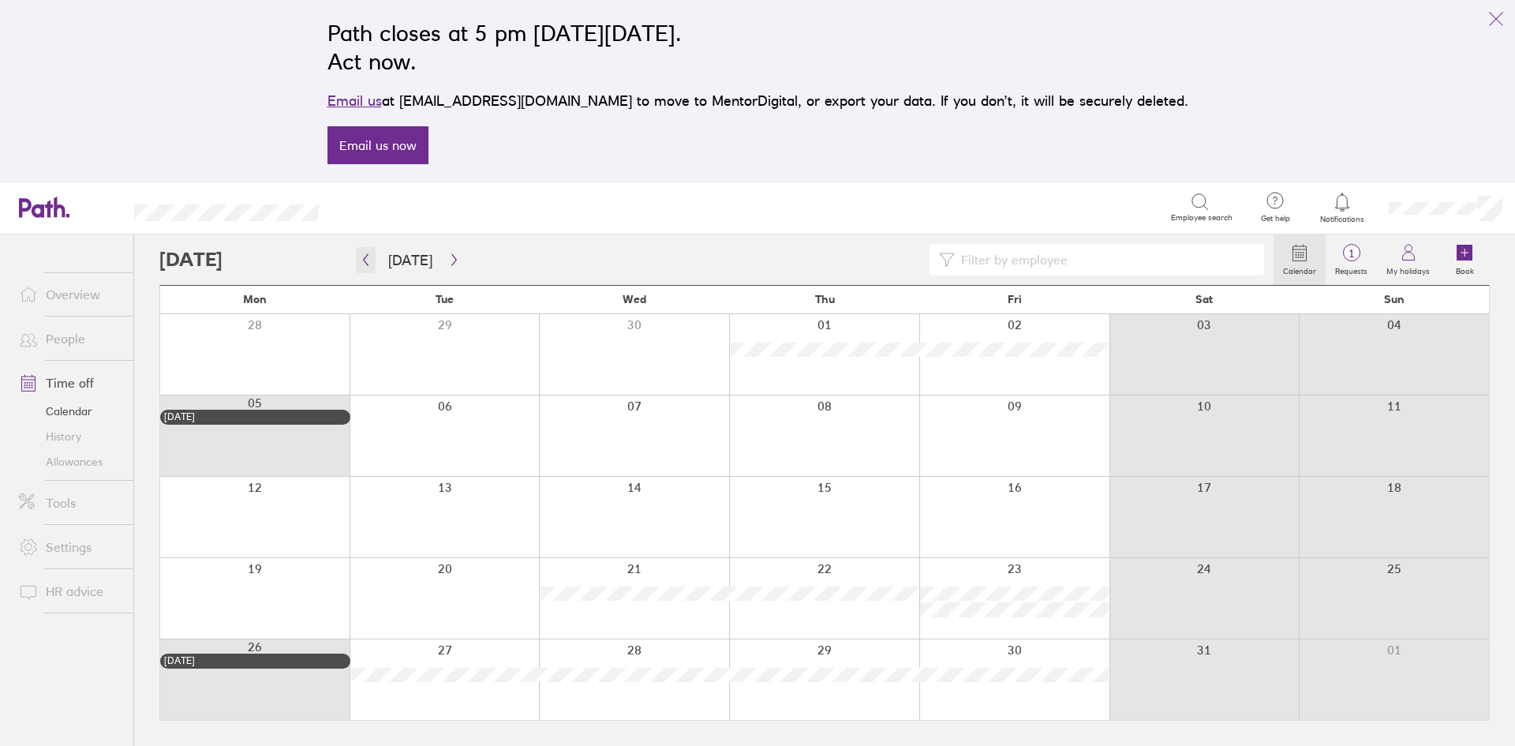
click at [365, 260] on icon "button" at bounding box center [366, 259] width 12 height 13
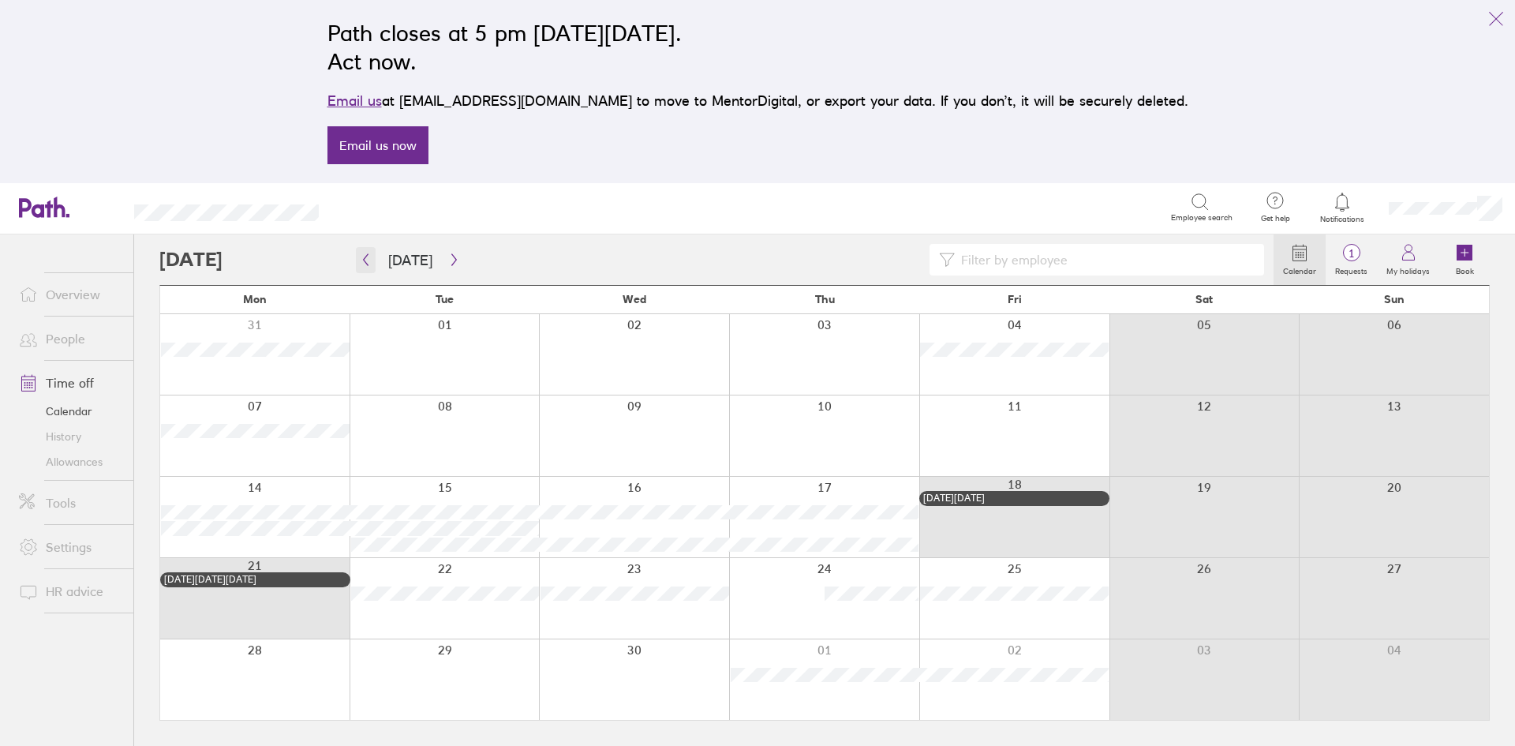
click at [365, 260] on icon "button" at bounding box center [366, 259] width 12 height 13
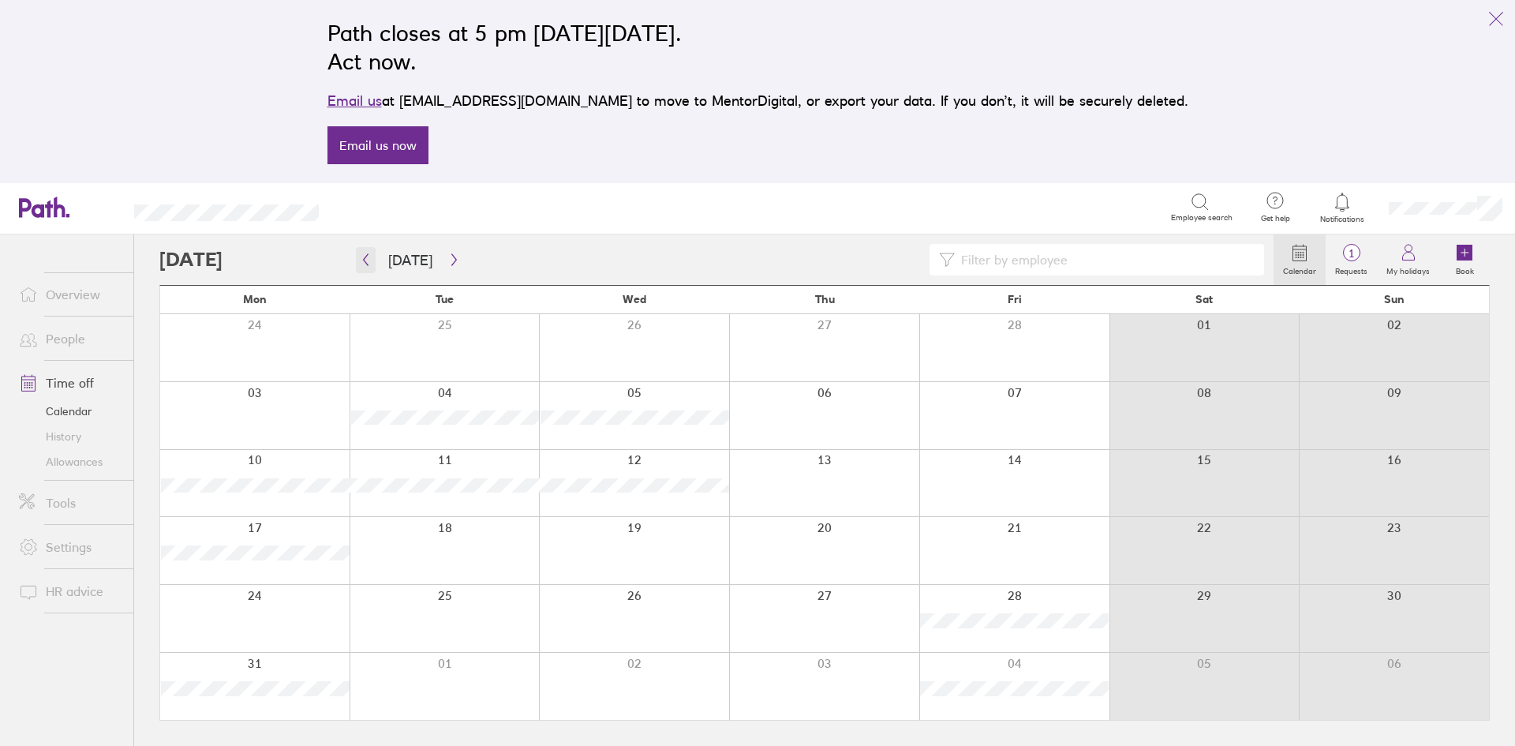
click at [365, 260] on icon "button" at bounding box center [366, 259] width 12 height 13
click at [363, 249] on button "button" at bounding box center [366, 260] width 20 height 26
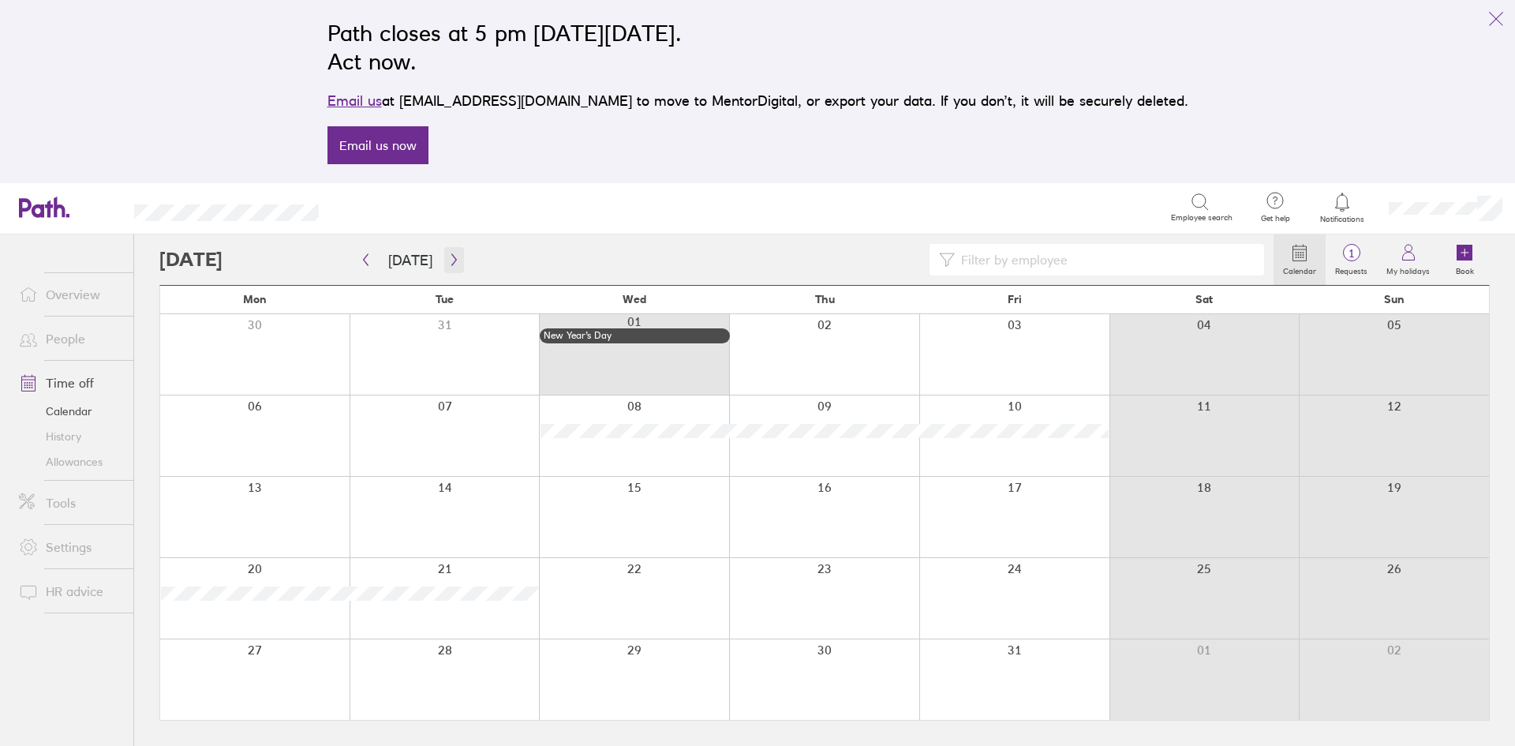
click at [452, 257] on icon "button" at bounding box center [454, 259] width 12 height 13
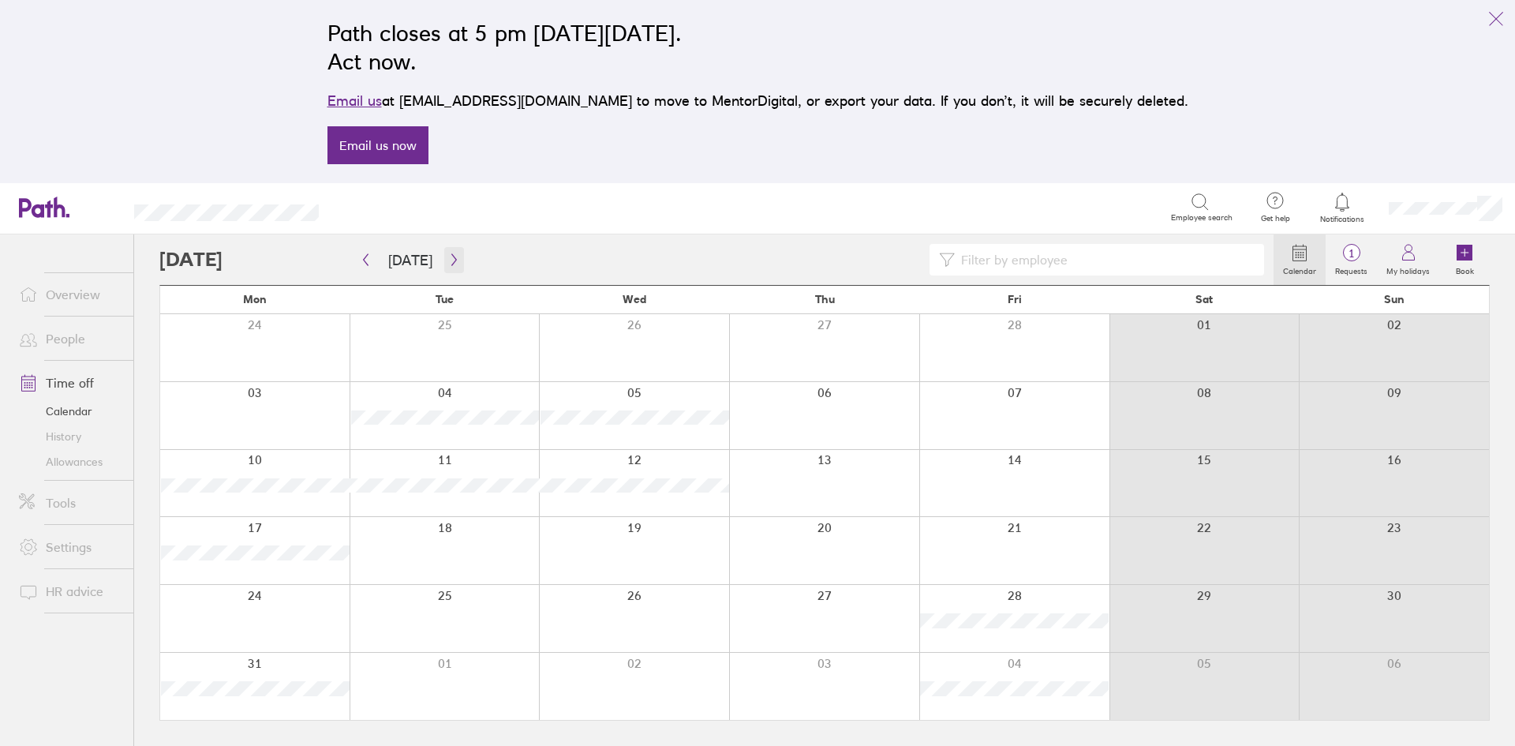
click at [452, 257] on icon "button" at bounding box center [454, 259] width 12 height 13
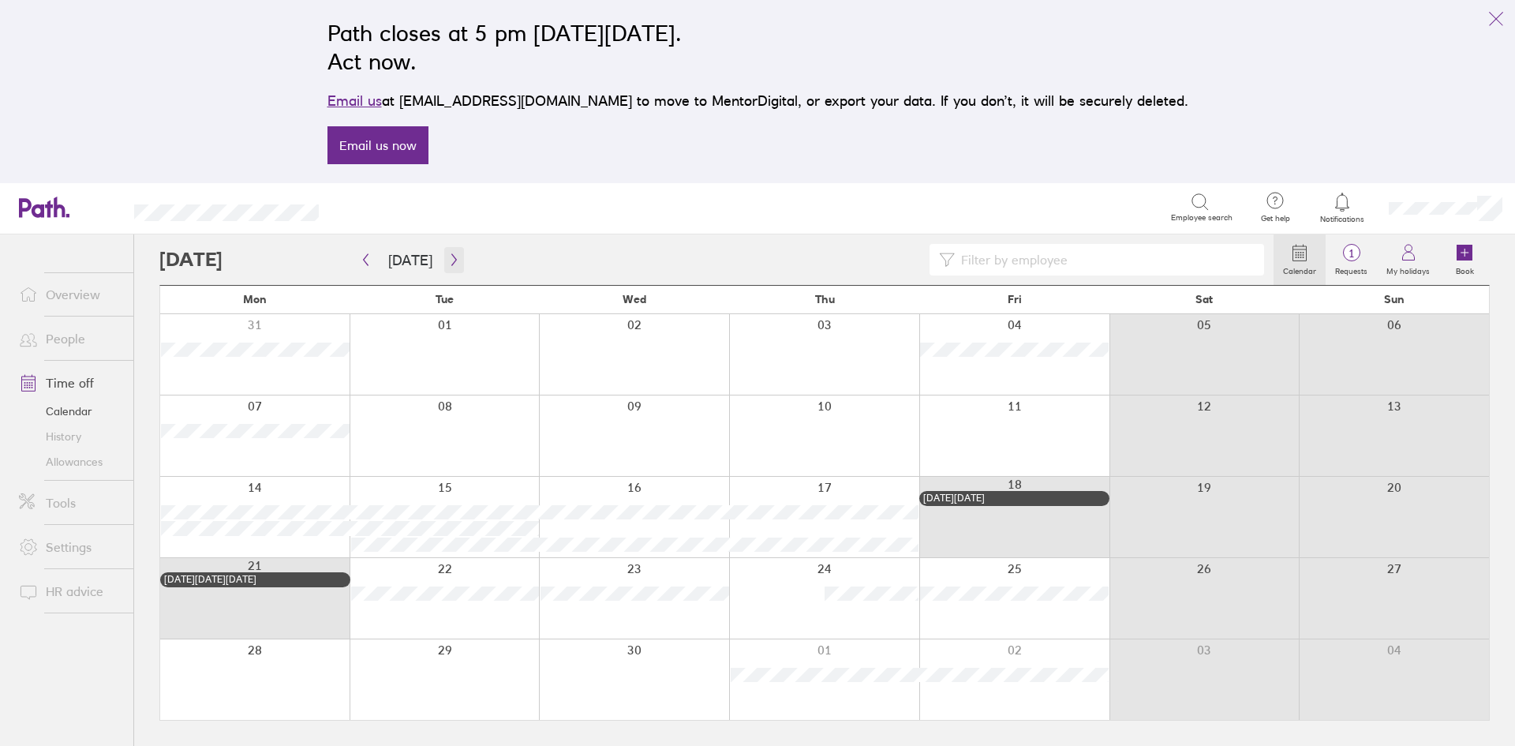
click at [452, 257] on icon "button" at bounding box center [454, 259] width 12 height 13
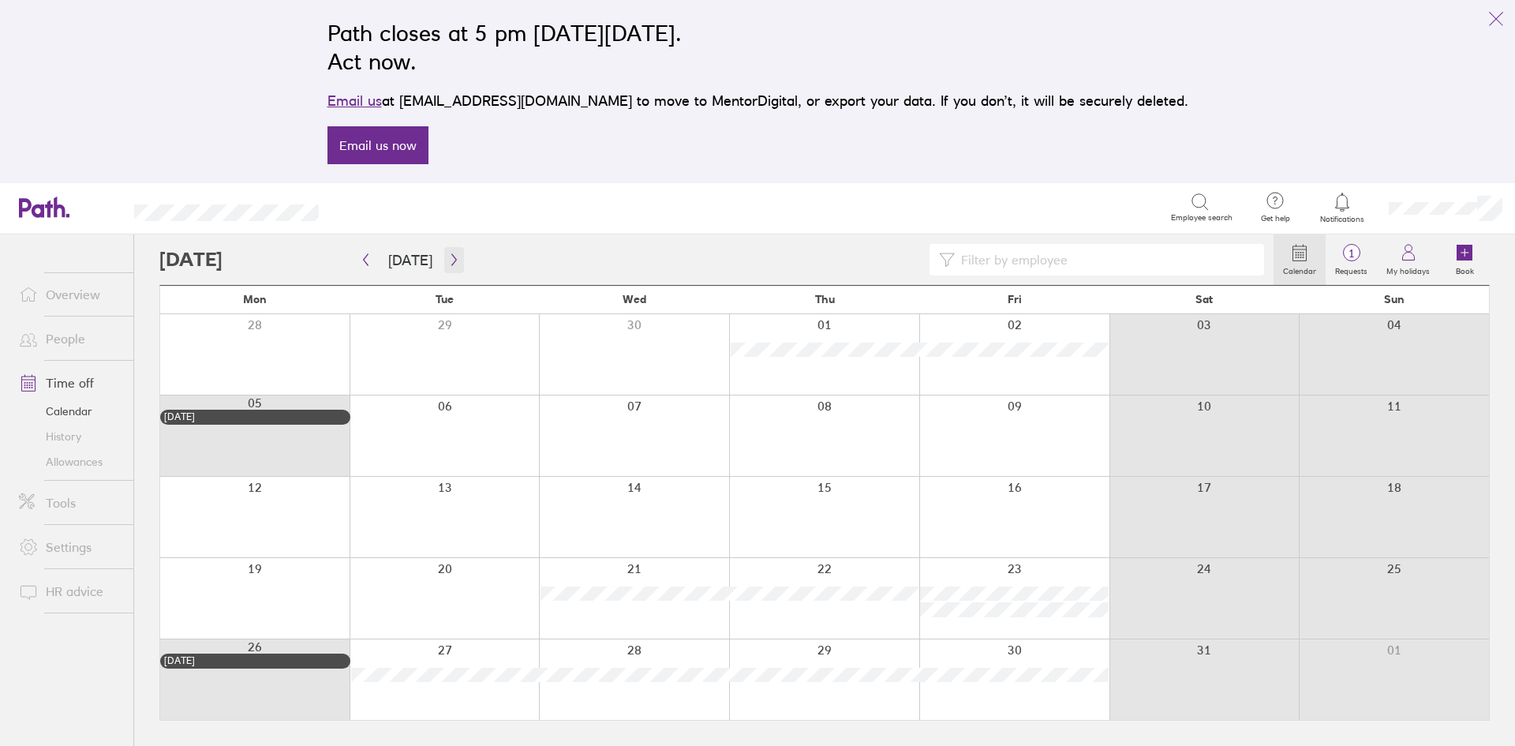
click at [452, 257] on icon "button" at bounding box center [454, 259] width 12 height 13
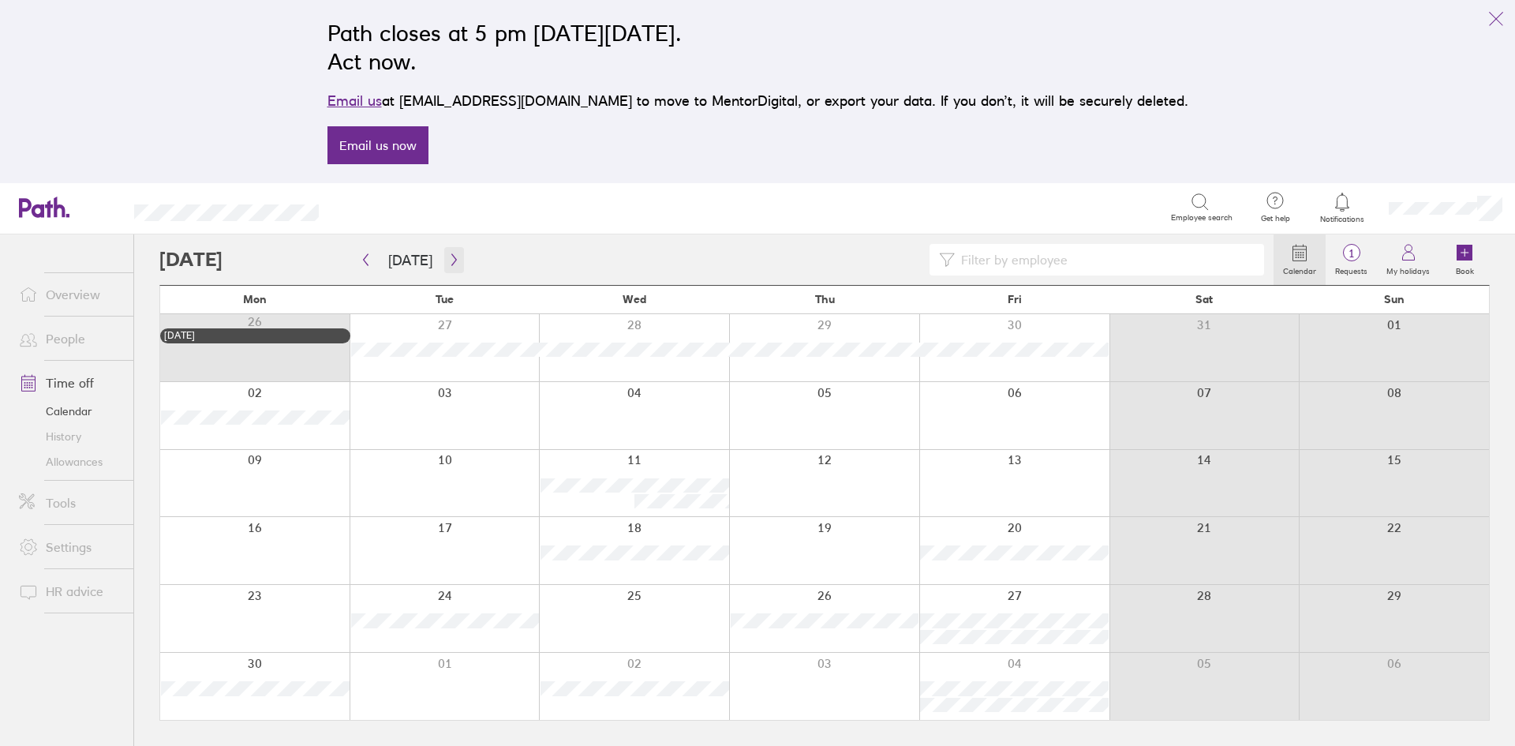
click at [452, 257] on icon "button" at bounding box center [454, 259] width 12 height 13
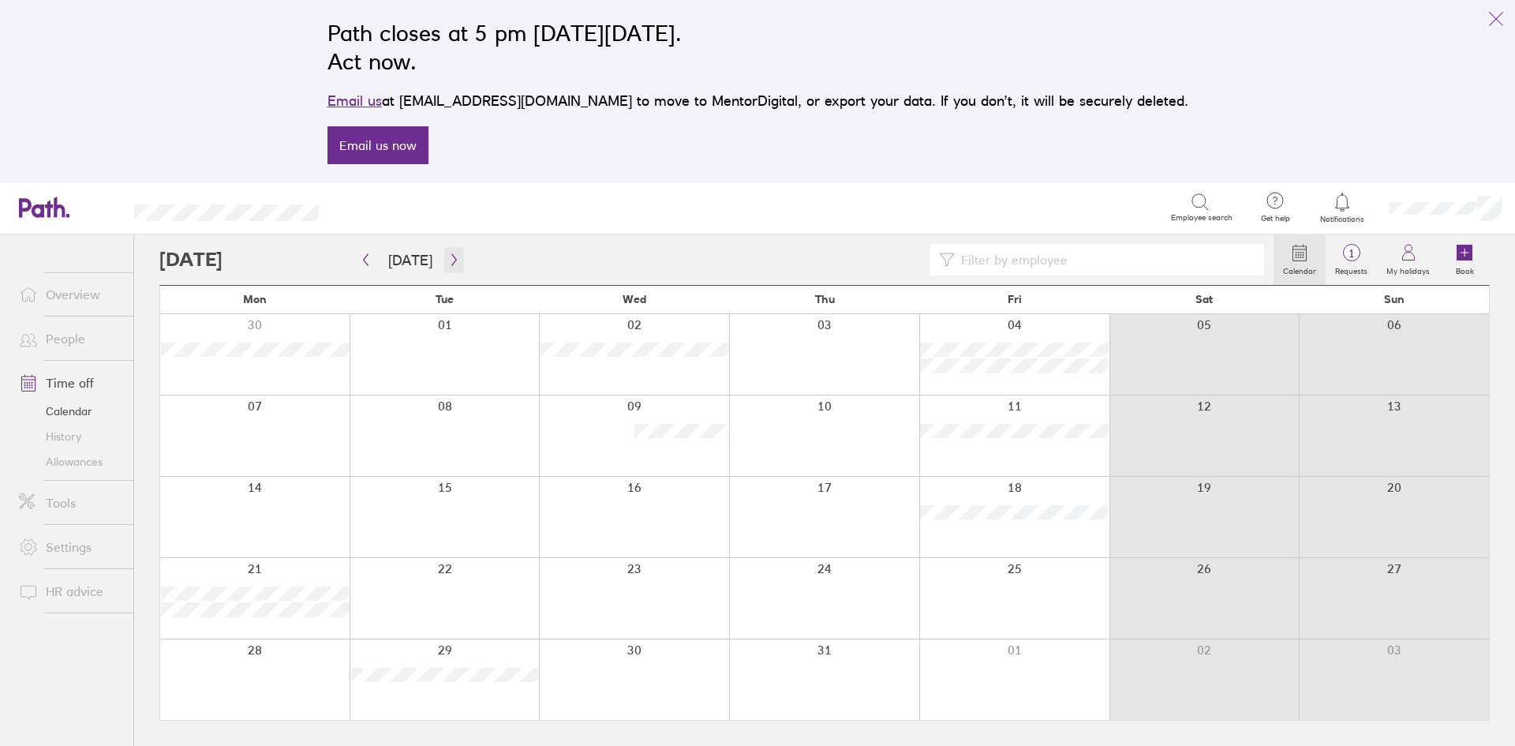
click at [451, 253] on icon "button" at bounding box center [454, 259] width 12 height 13
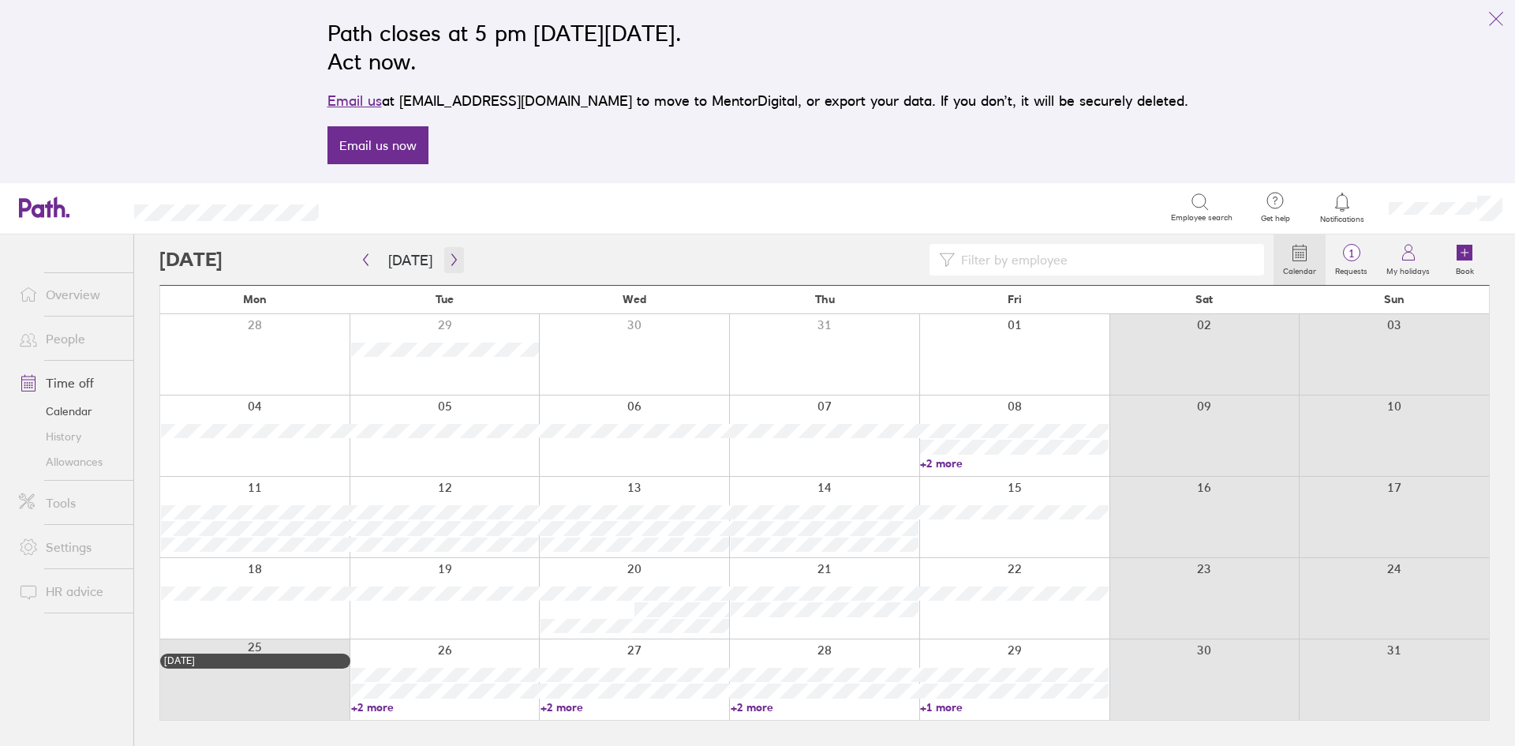
click at [451, 253] on icon "button" at bounding box center [454, 259] width 12 height 13
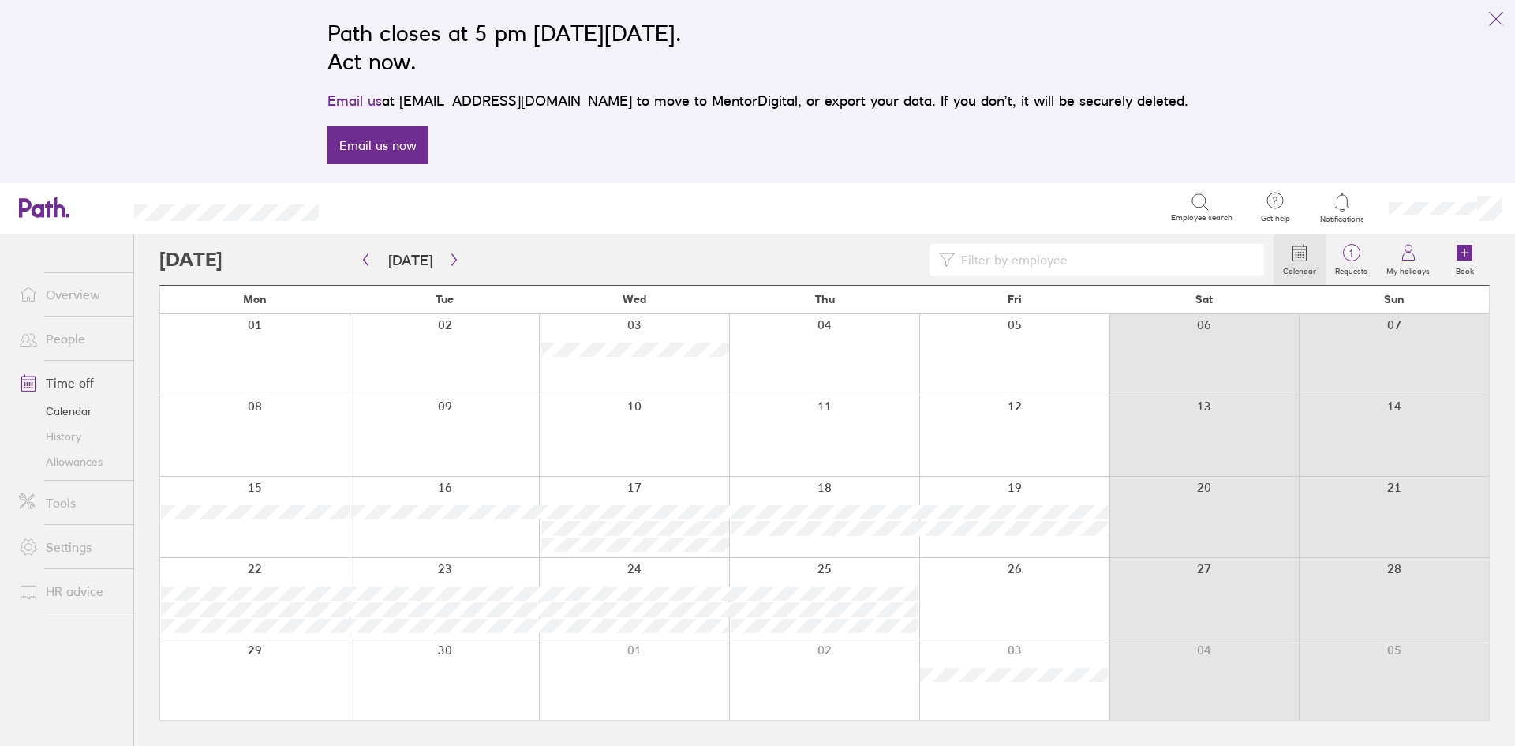
drag, startPoint x: 490, startPoint y: 253, endPoint x: 524, endPoint y: 255, distance: 34.0
click at [524, 255] on div at bounding box center [716, 260] width 1114 height 32
click at [451, 260] on icon "button" at bounding box center [453, 260] width 5 height 12
click at [456, 256] on button "button" at bounding box center [454, 260] width 20 height 26
click at [454, 265] on icon "button" at bounding box center [454, 259] width 12 height 13
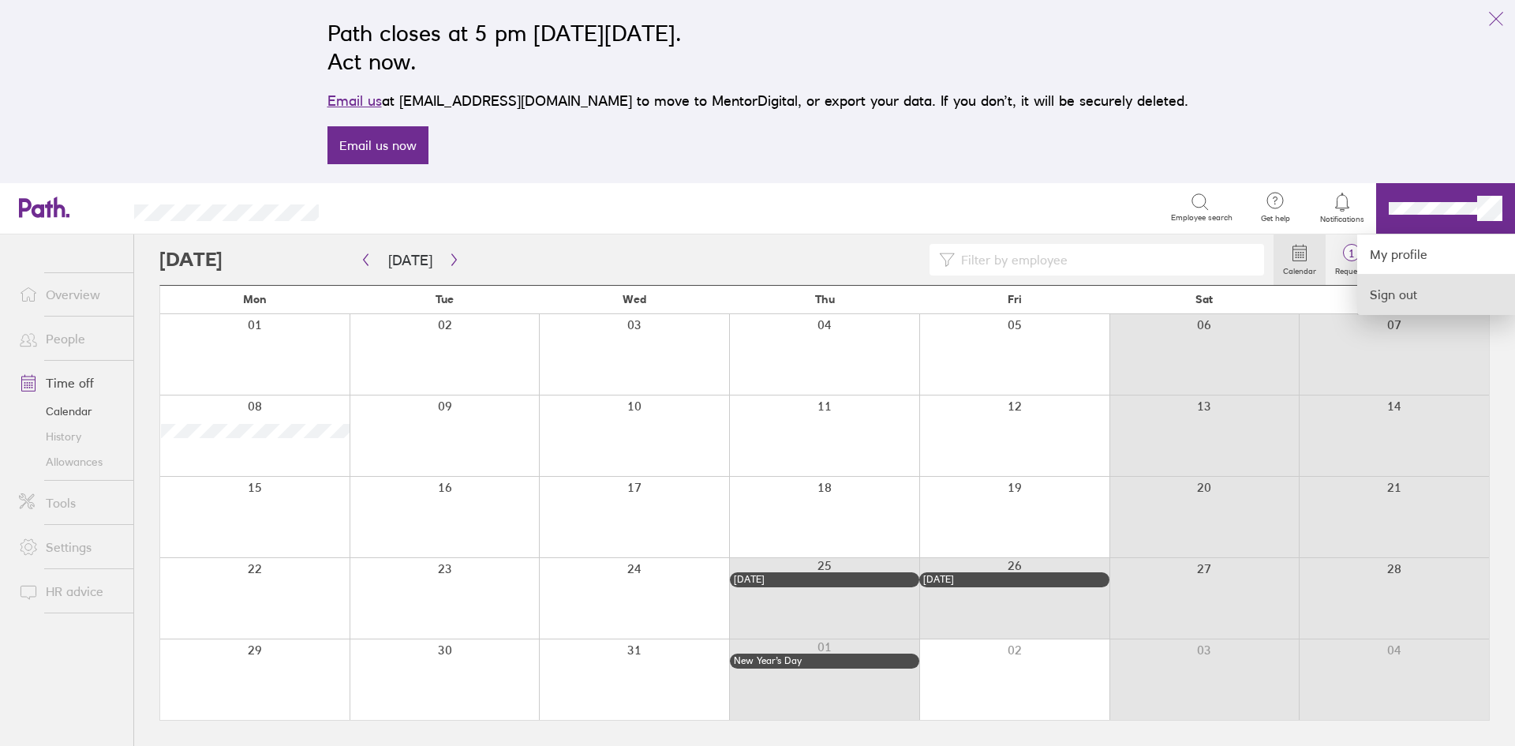
click at [1414, 297] on link "Sign out" at bounding box center [1436, 294] width 158 height 39
